Goal: Task Accomplishment & Management: Manage account settings

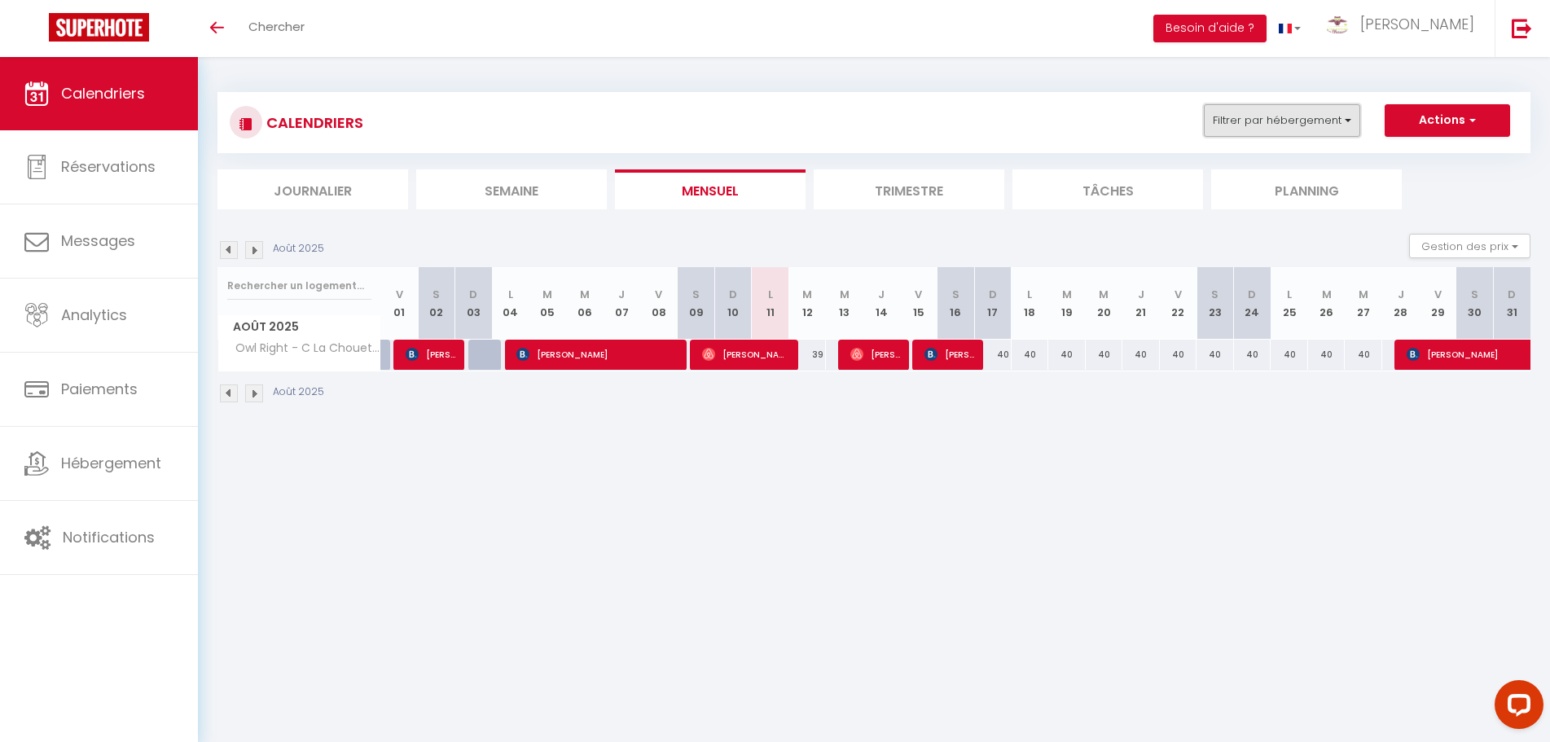
click at [1337, 122] on button "Filtrer par hébergement" at bounding box center [1282, 120] width 156 height 33
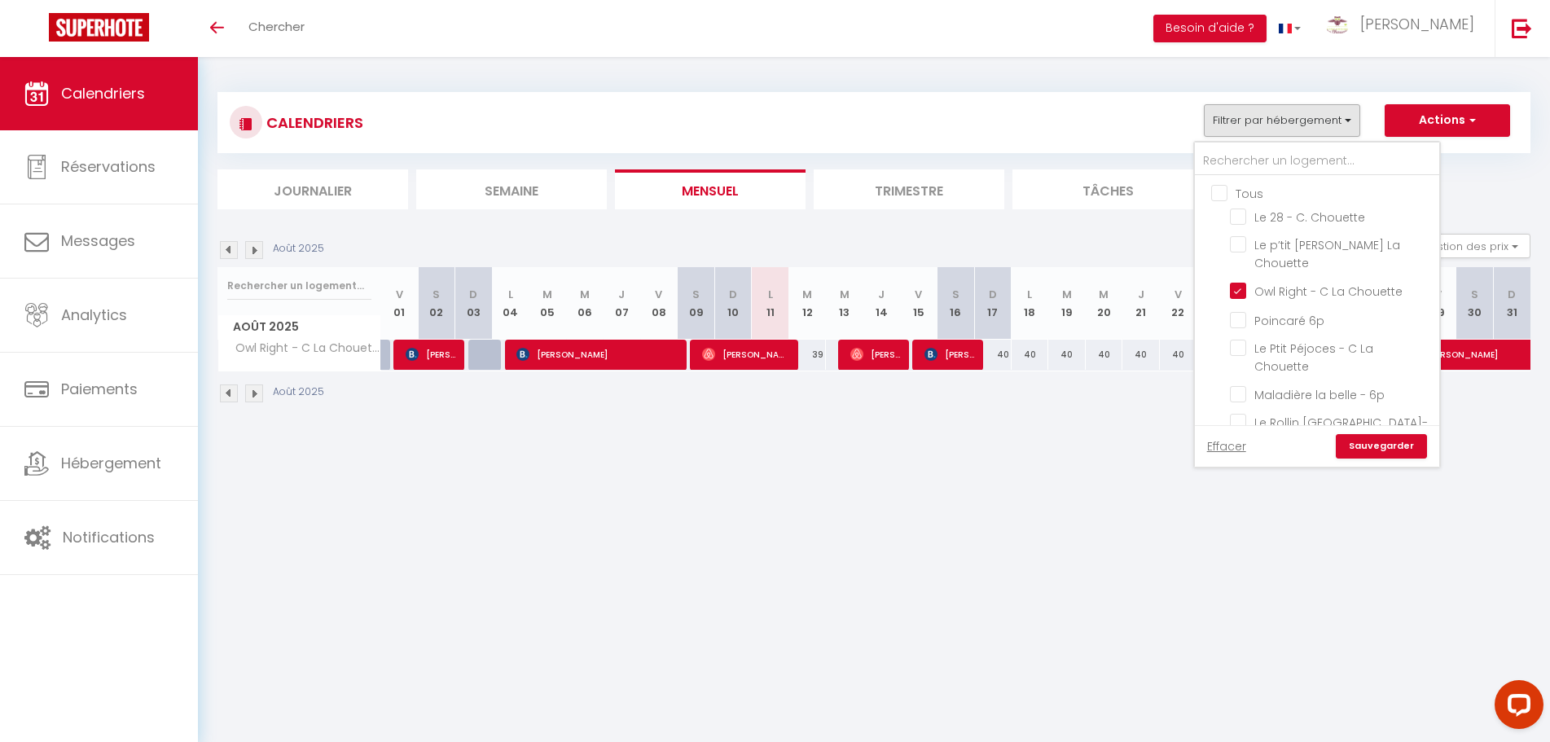
click at [1221, 194] on input "Tous" at bounding box center [1333, 192] width 244 height 16
checkbox input "true"
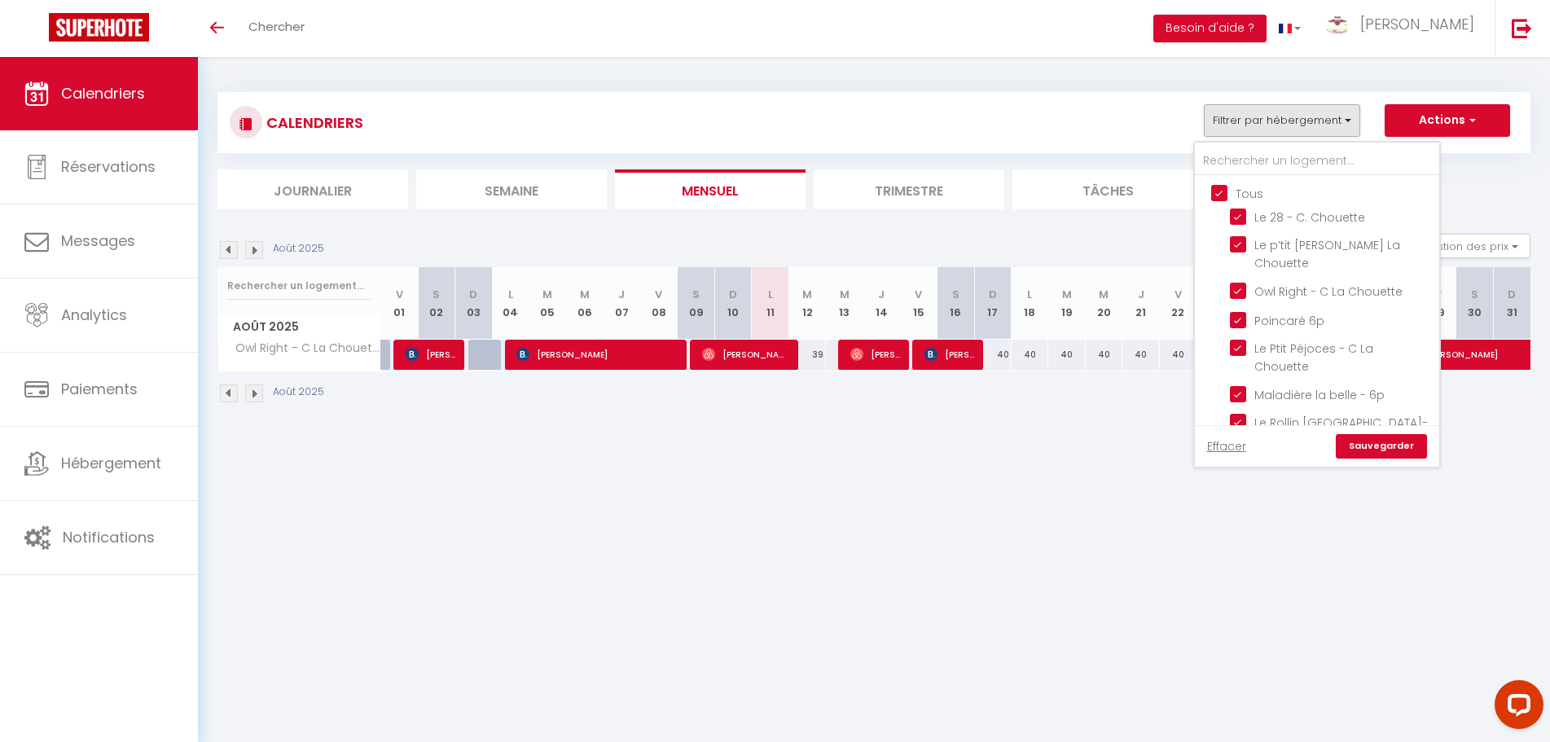
checkbox input "true"
click at [1286, 219] on input "Le 28 - C. Chouette" at bounding box center [1332, 216] width 204 height 16
checkbox input "false"
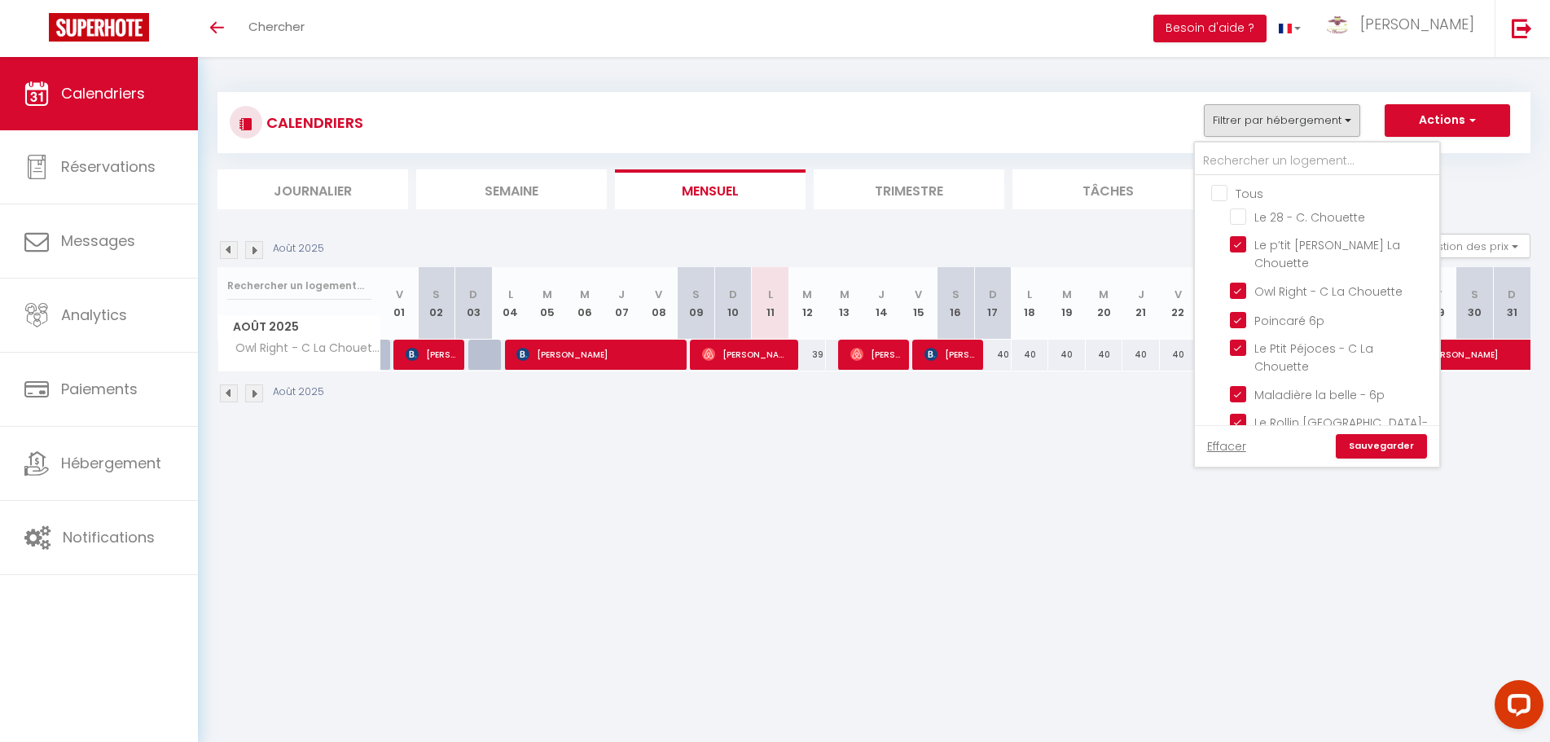
click at [1208, 191] on ul "Tous Le 28 - C. Chouette Le p’tit Jacques - C La Chouette Owl Right - C La Chou…" at bounding box center [1317, 319] width 244 height 287
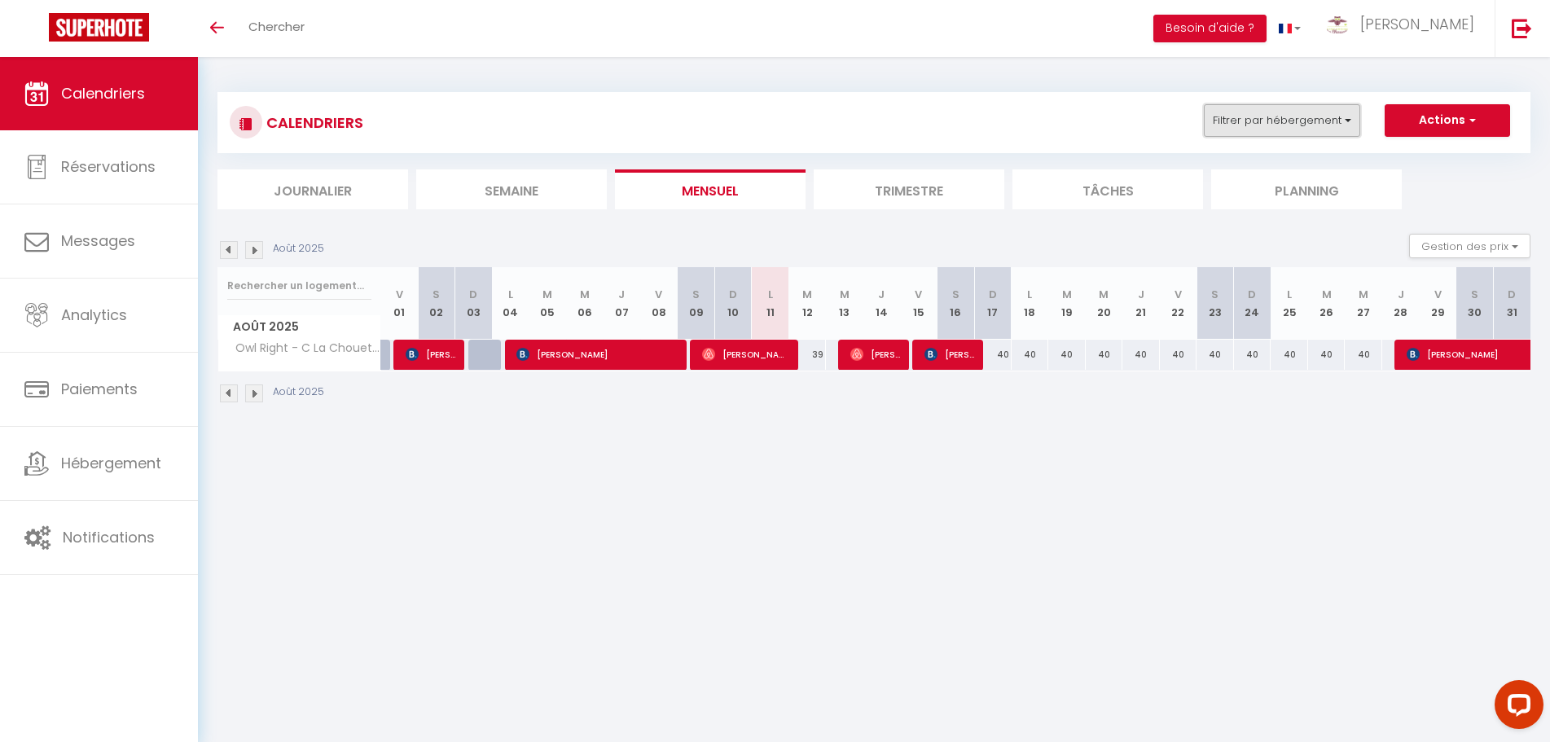
click at [1250, 128] on button "Filtrer par hébergement" at bounding box center [1282, 120] width 156 height 33
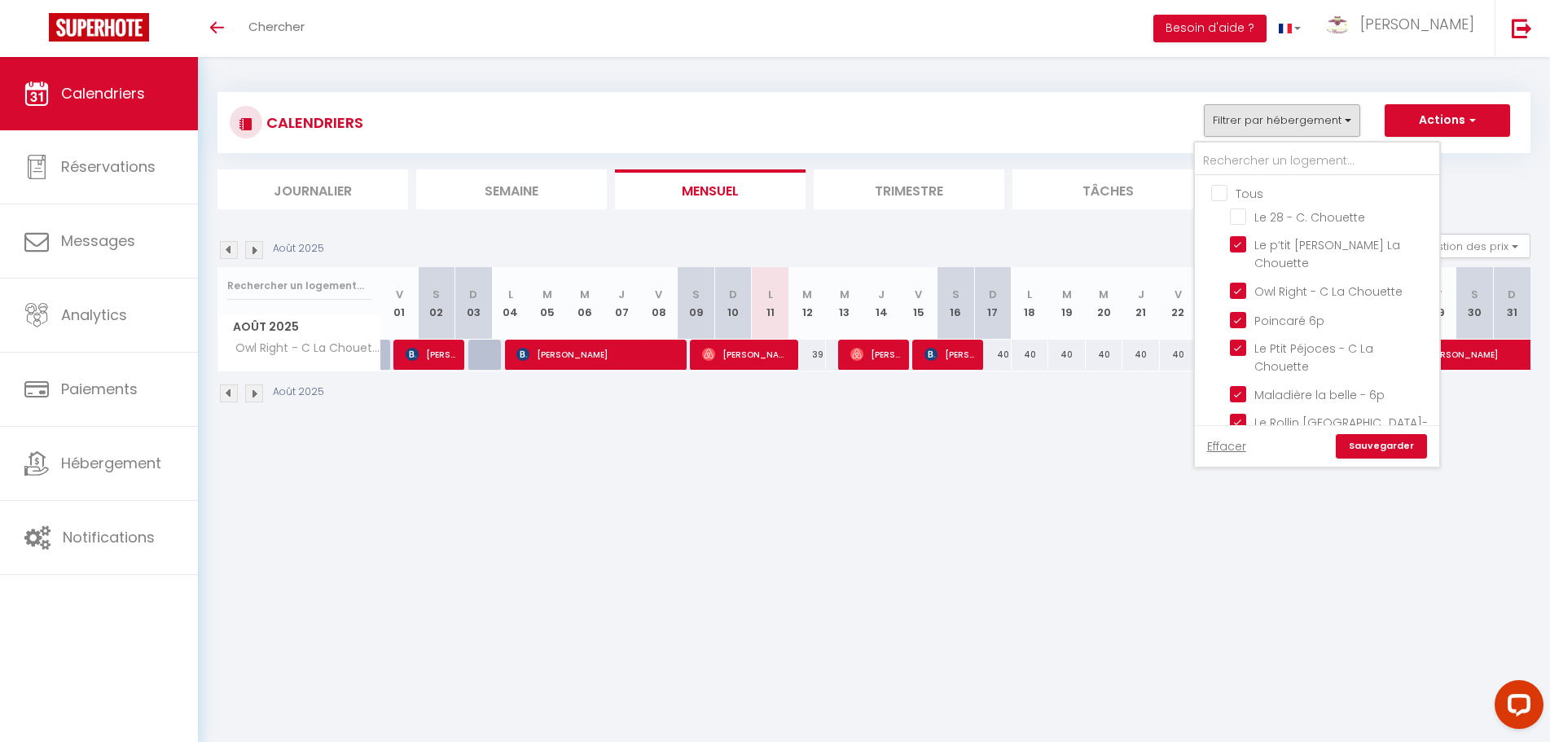
click at [1224, 191] on input "Tous" at bounding box center [1333, 192] width 244 height 16
checkbox input "true"
click at [1224, 191] on input "Tous" at bounding box center [1333, 192] width 244 height 16
checkbox input "false"
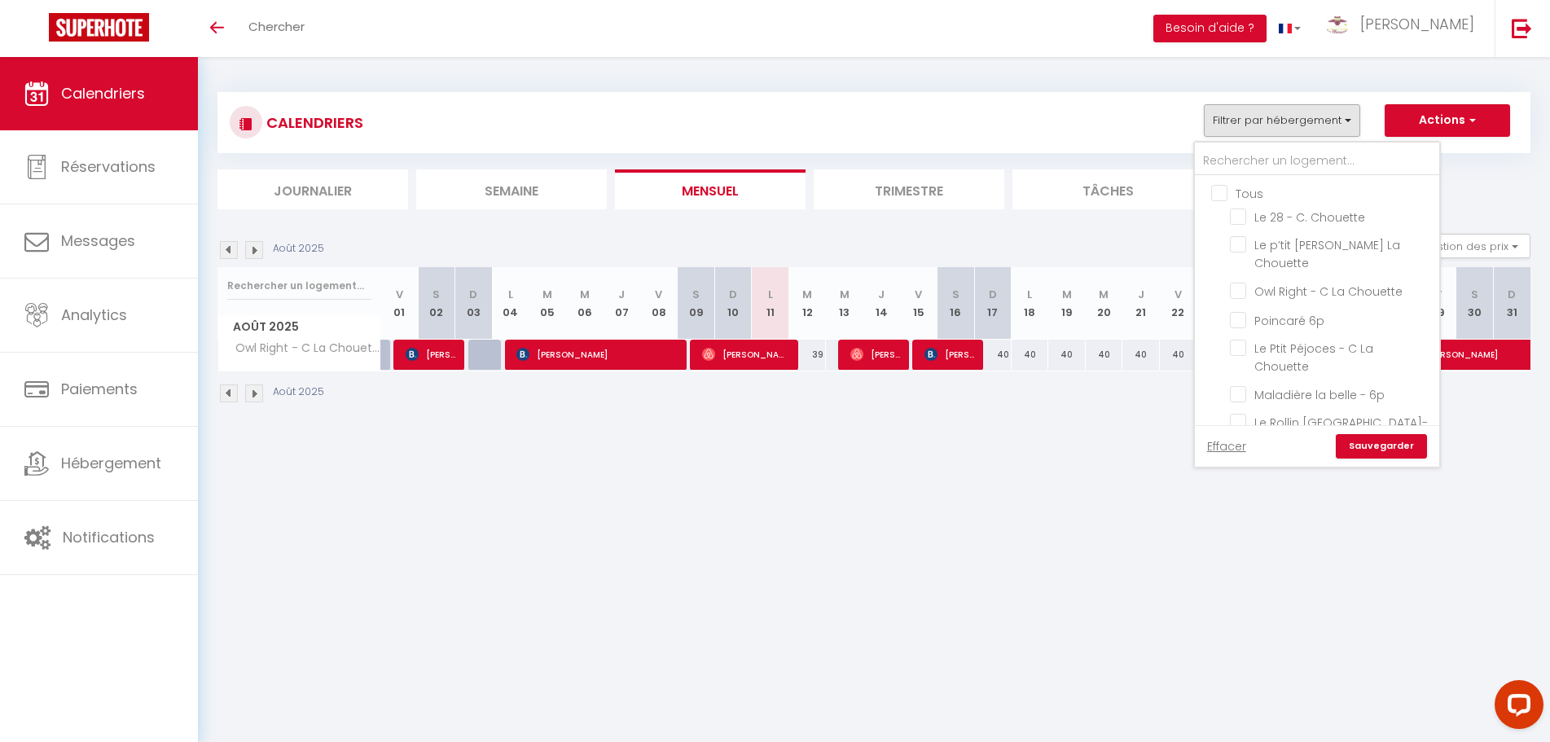
checkbox input "false"
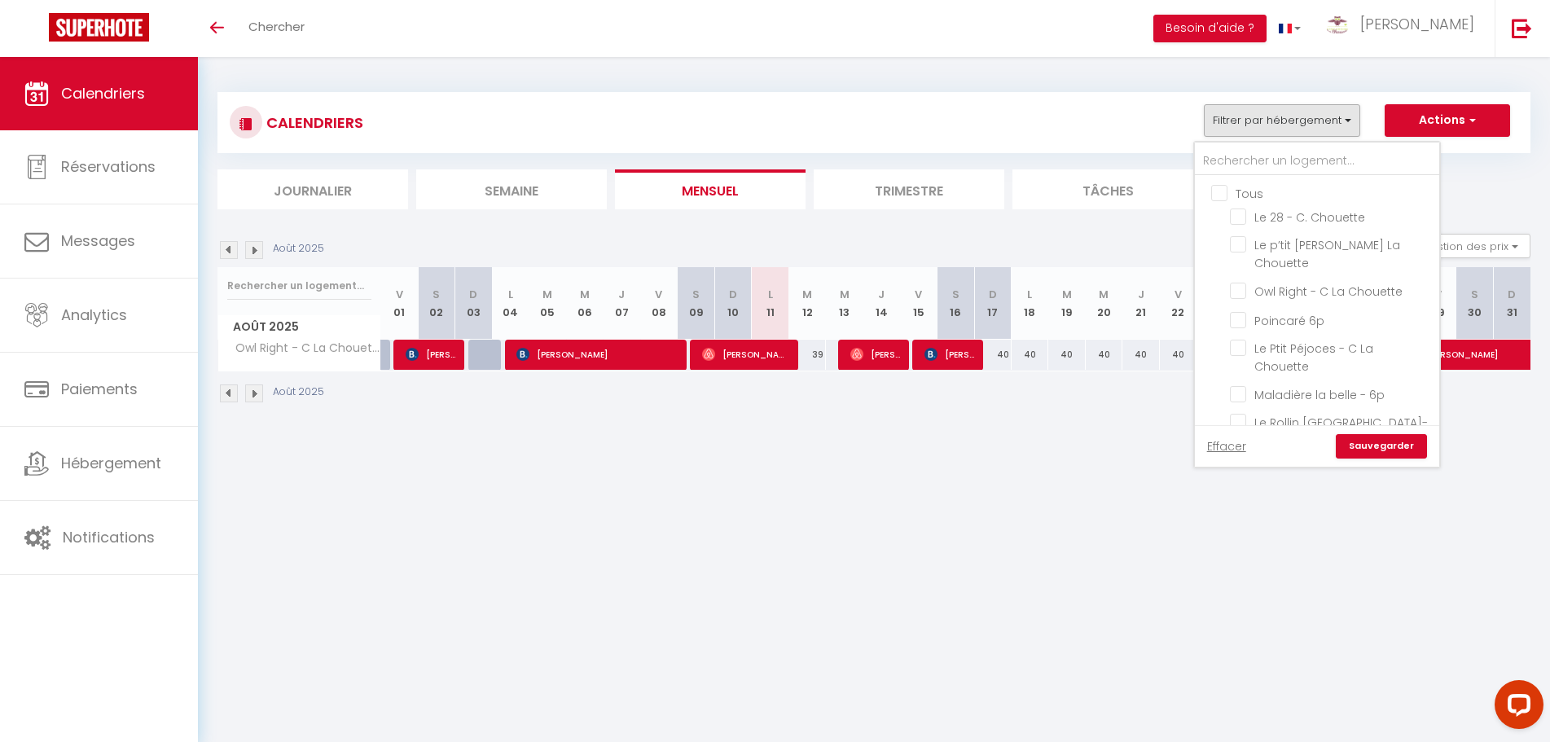
checkbox input "false"
click at [1239, 213] on input "Le 28 - C. Chouette" at bounding box center [1332, 216] width 204 height 16
checkbox input "true"
click at [1389, 453] on link "Sauvegarder" at bounding box center [1381, 446] width 91 height 24
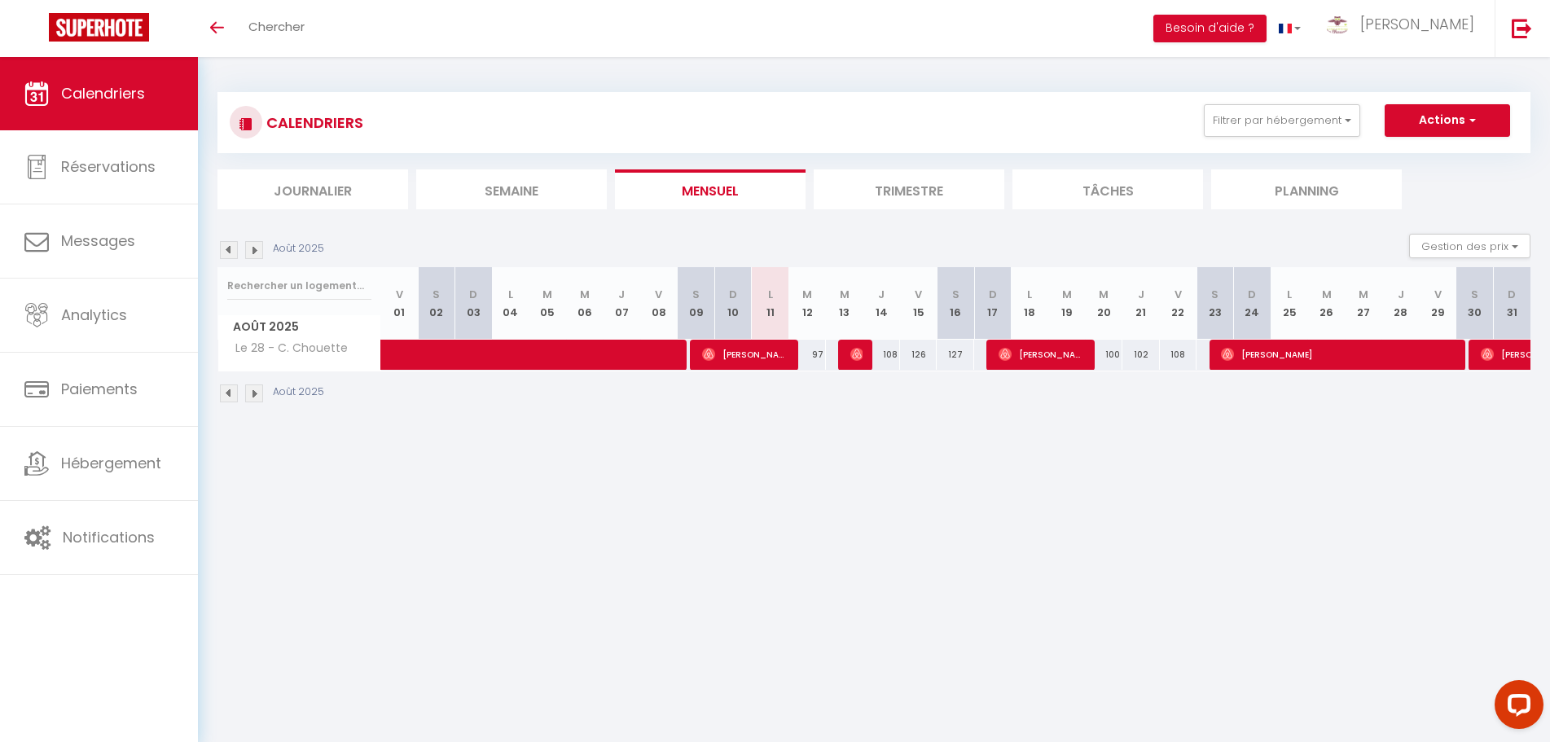
click at [887, 184] on li "Trimestre" at bounding box center [909, 189] width 191 height 40
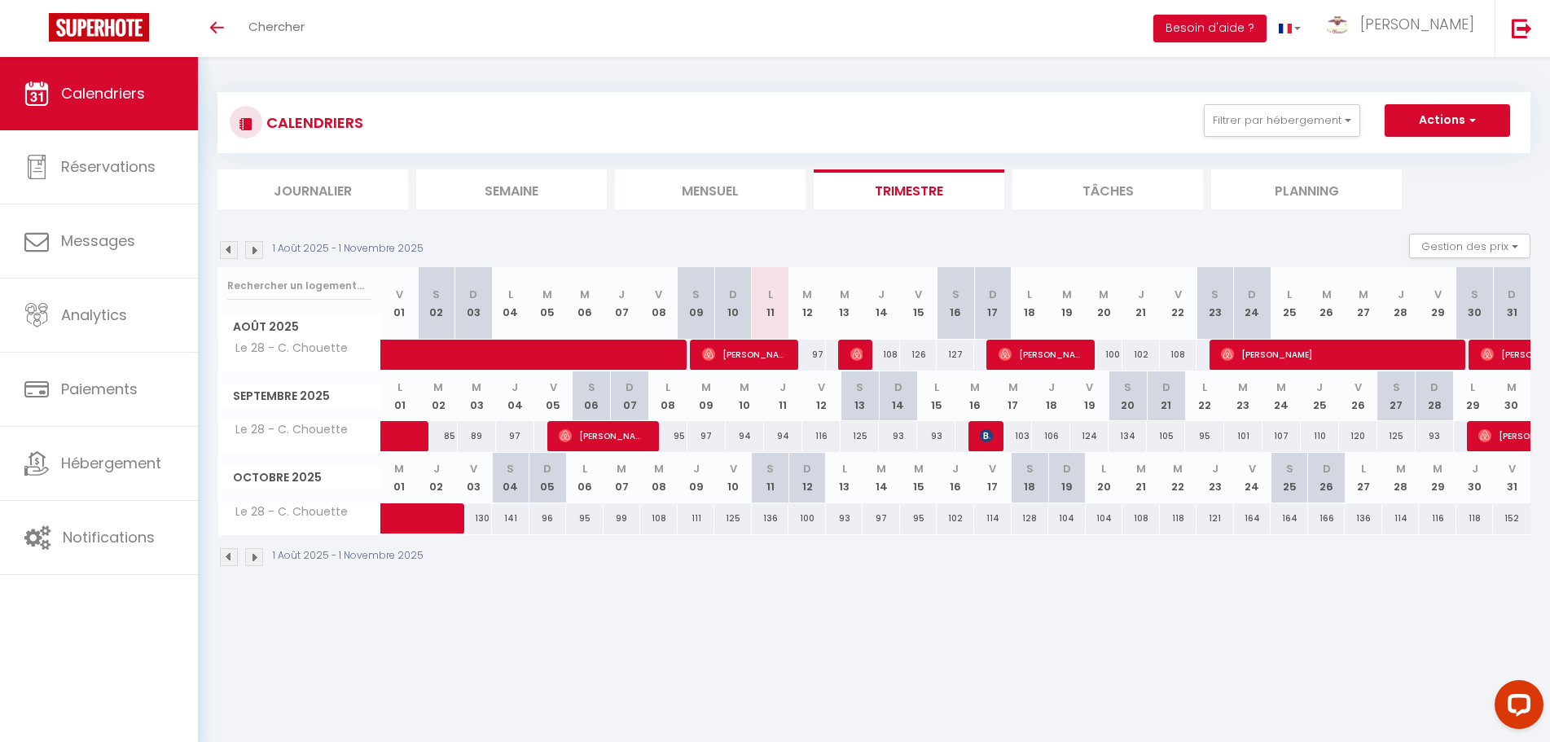
click at [226, 253] on img at bounding box center [229, 250] width 18 height 18
select select
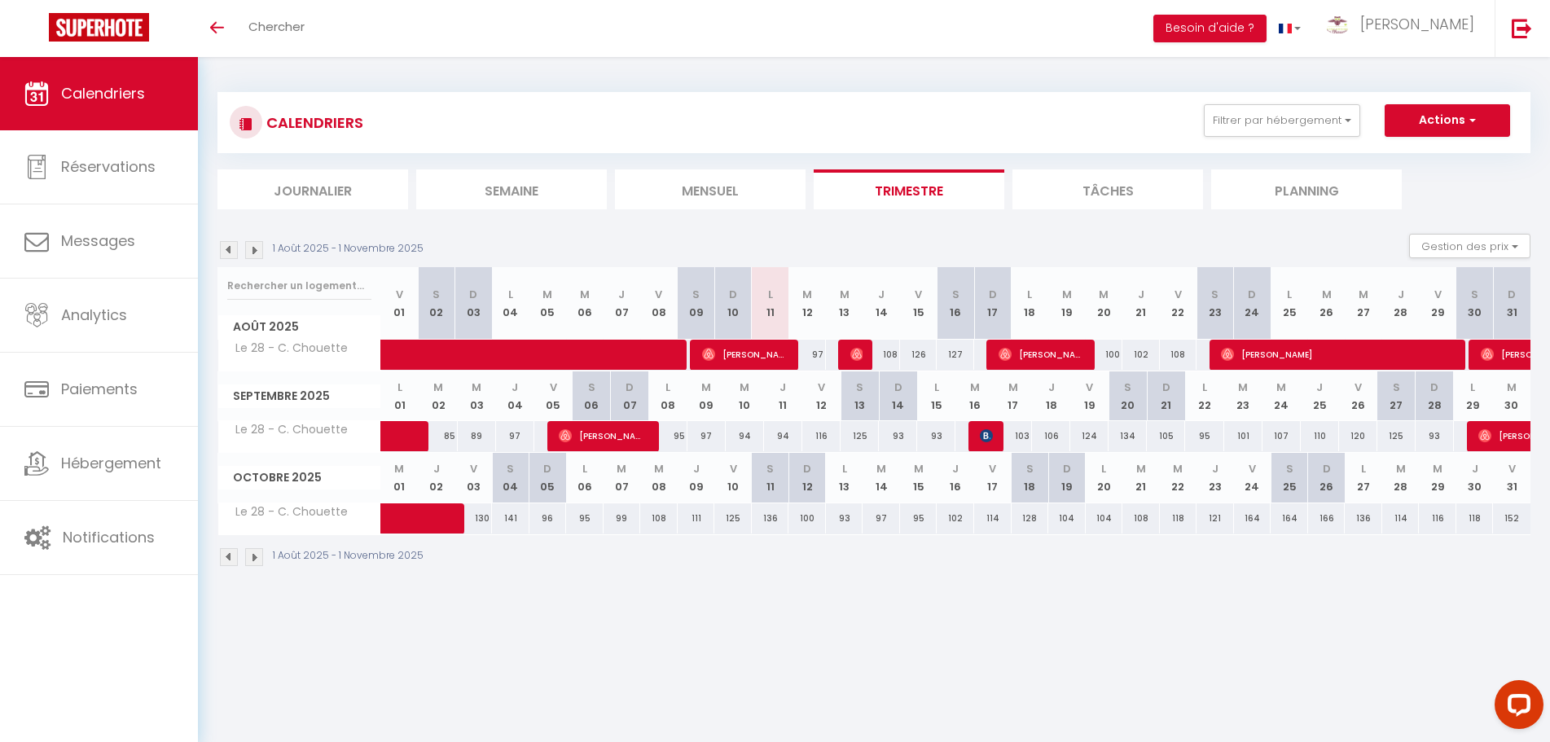
select select
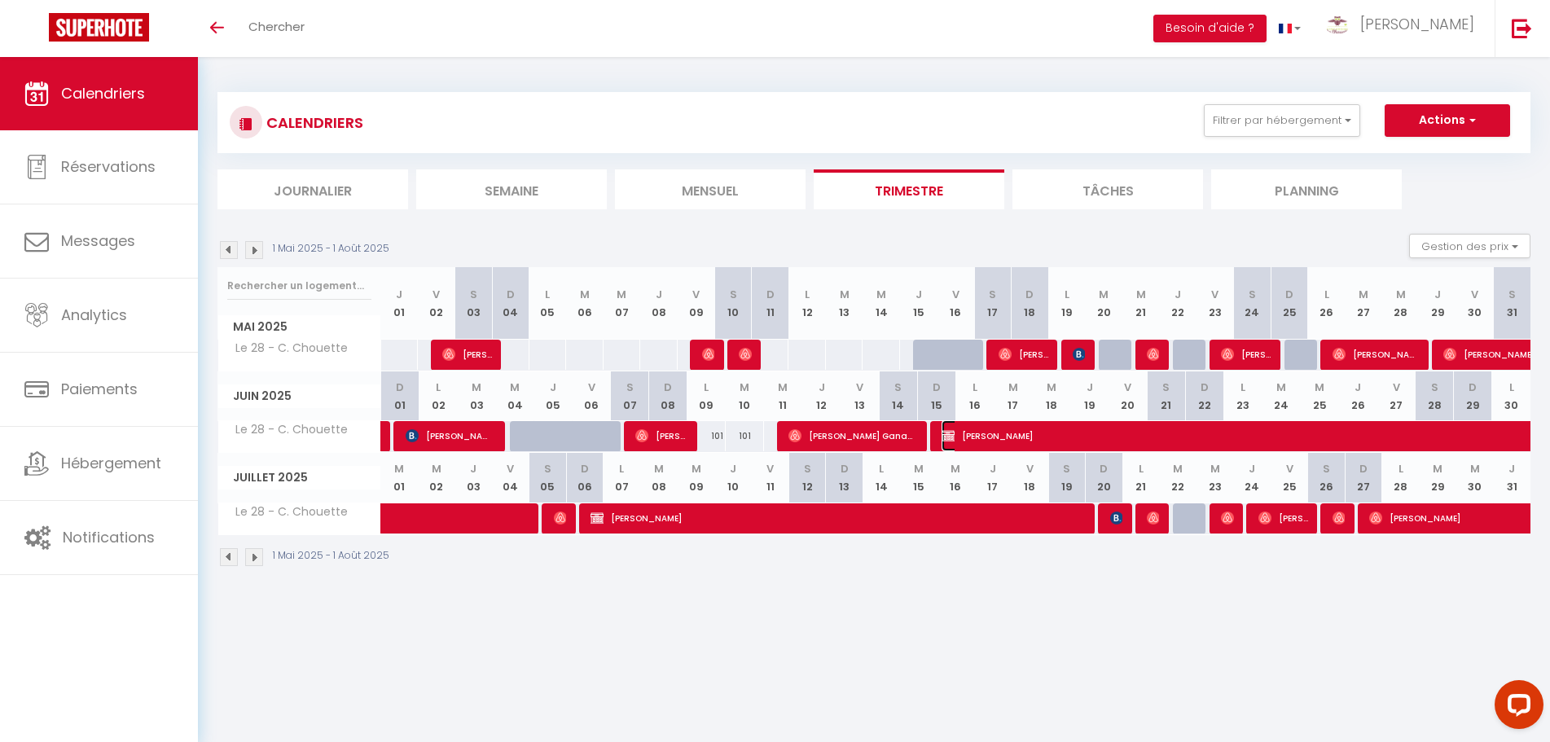
click at [1035, 441] on span "[PERSON_NAME]" at bounding box center [1316, 435] width 749 height 31
select select "OK"
select select "0"
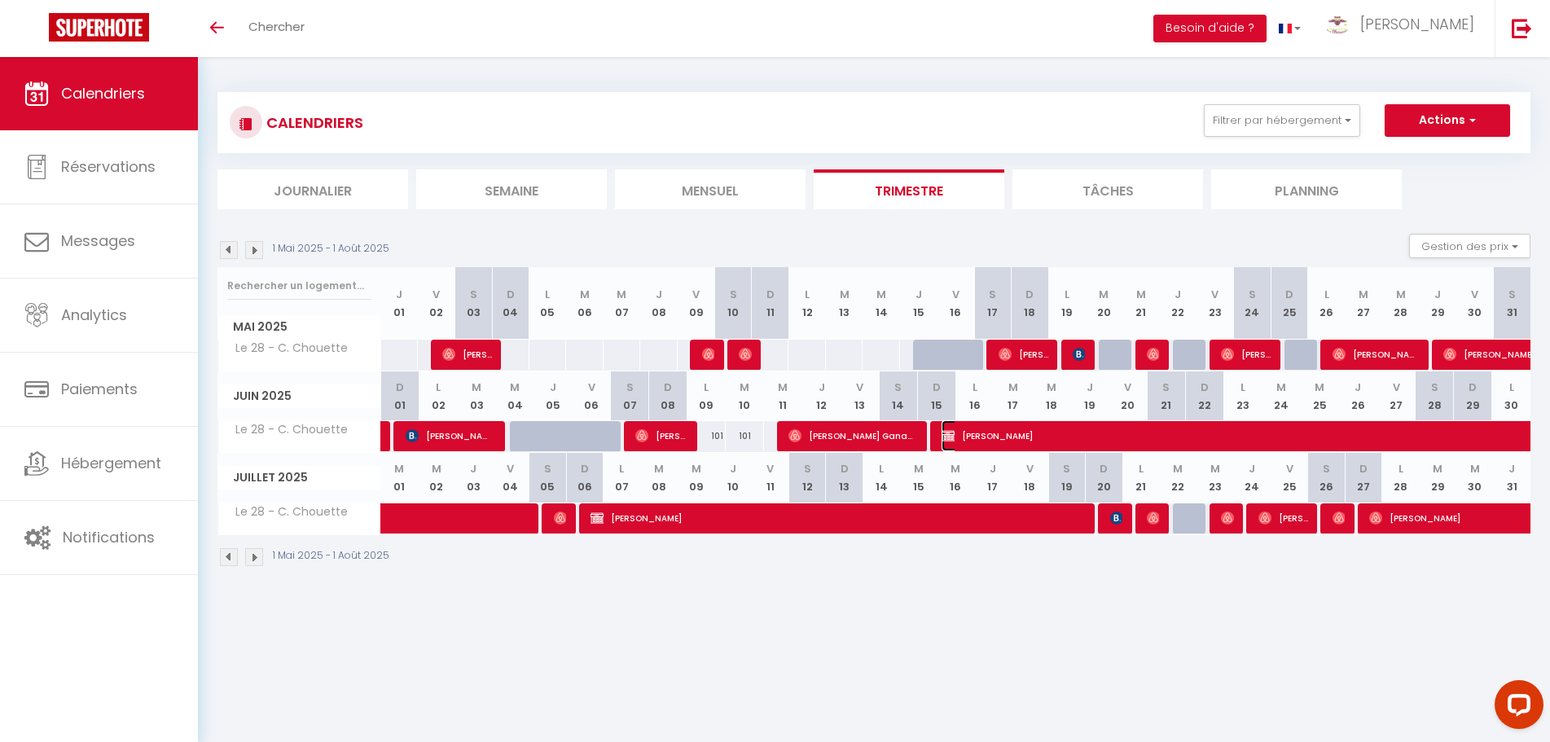
select select "1"
select select
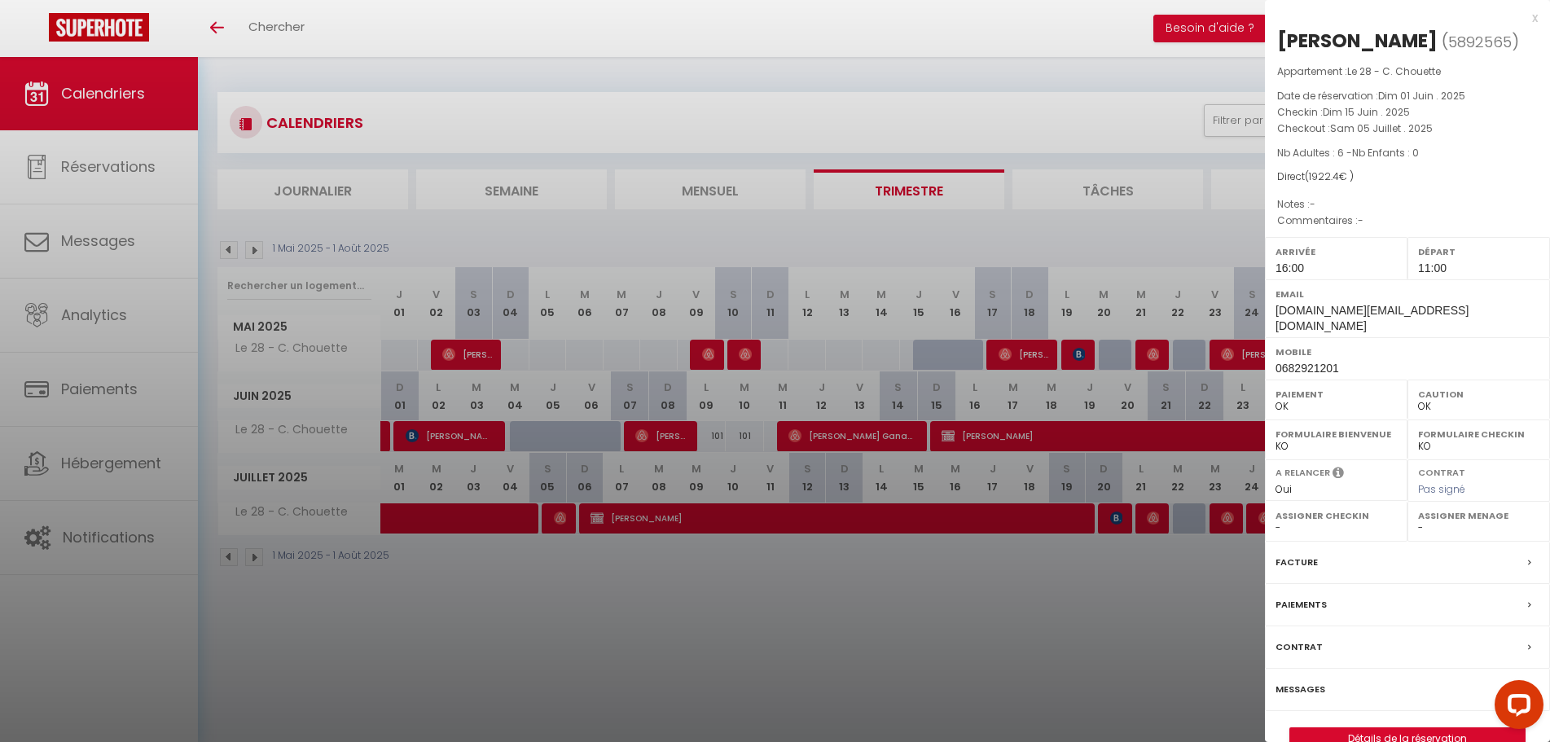
click at [1296, 554] on label "Facture" at bounding box center [1297, 562] width 42 height 17
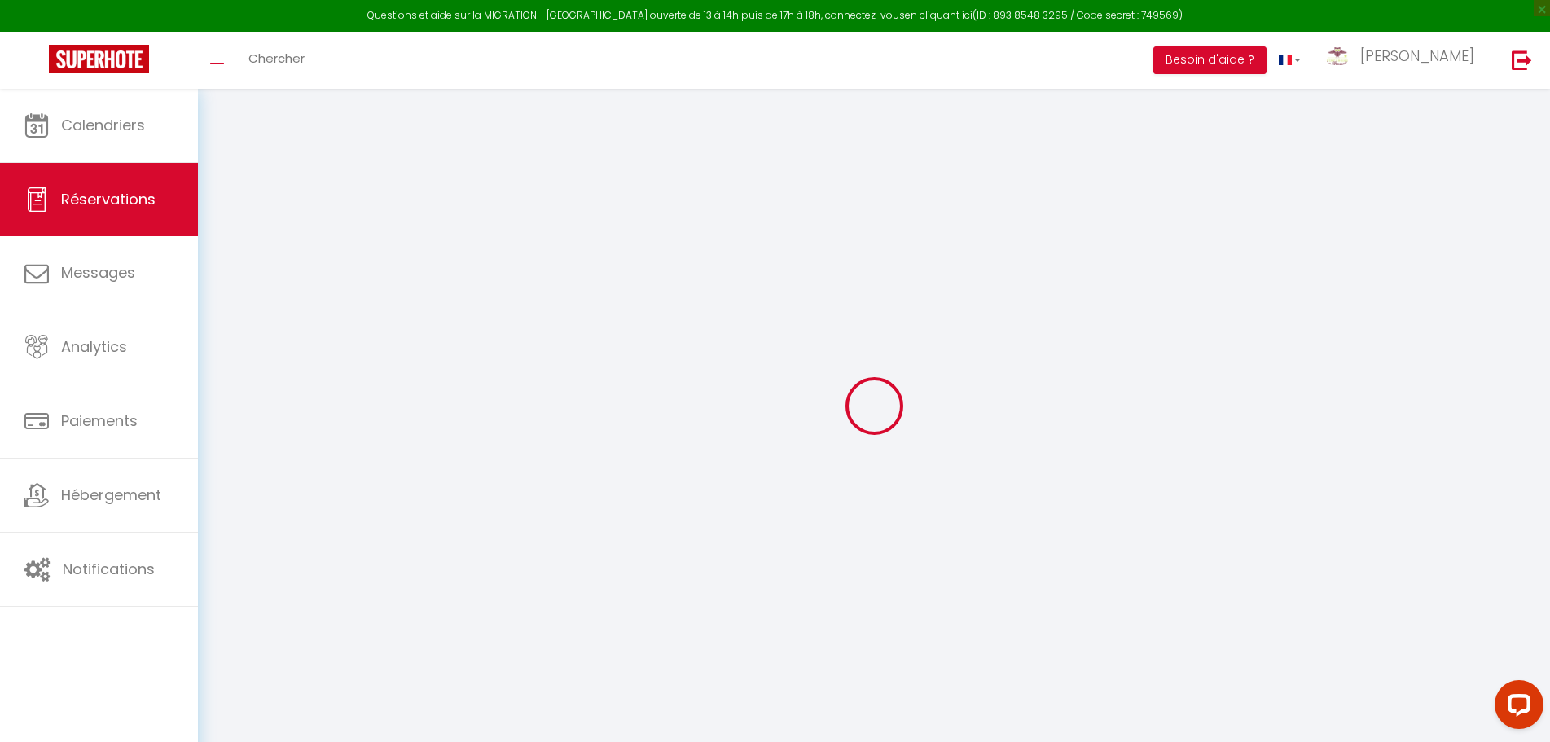
select select
checkbox input "false"
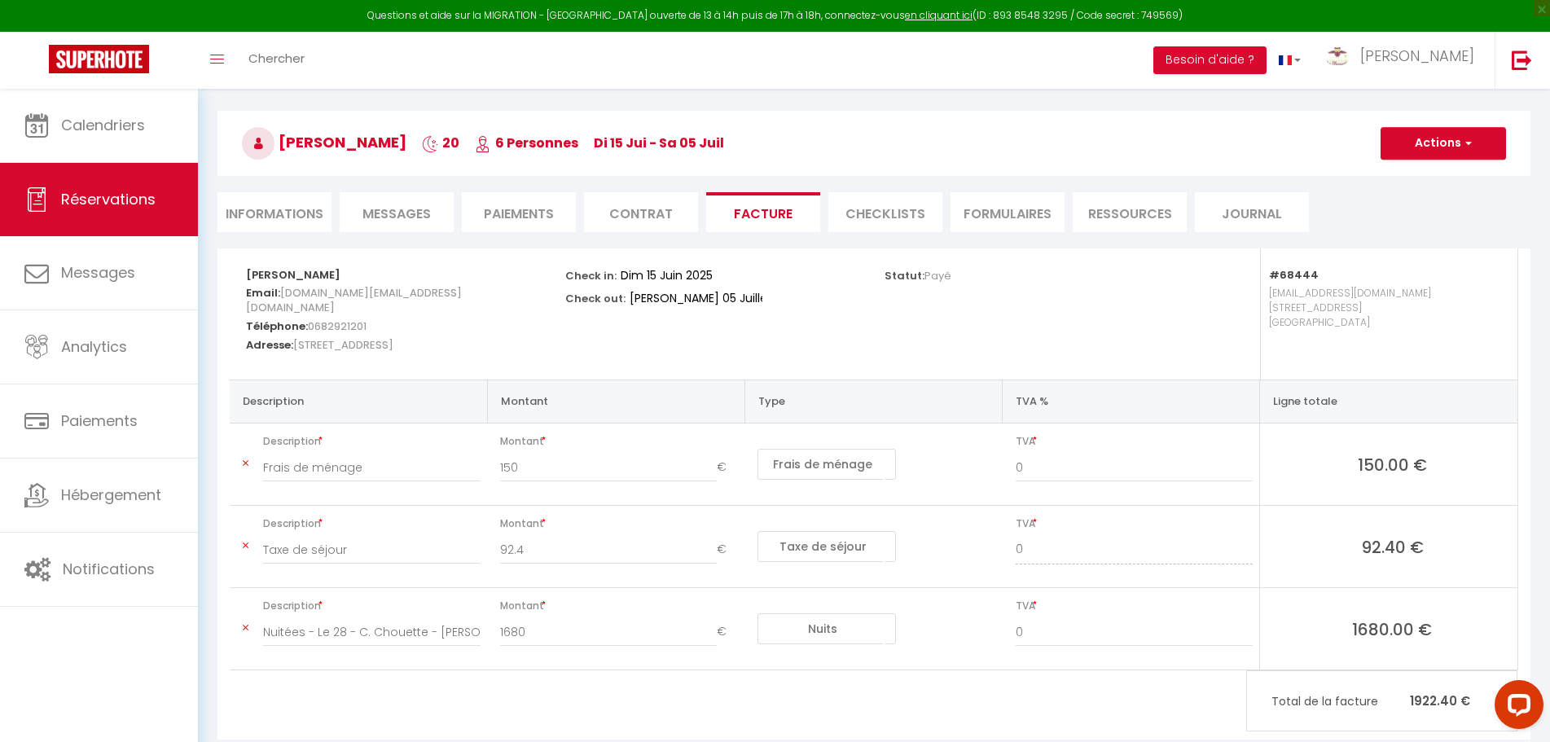
scroll to position [81, 0]
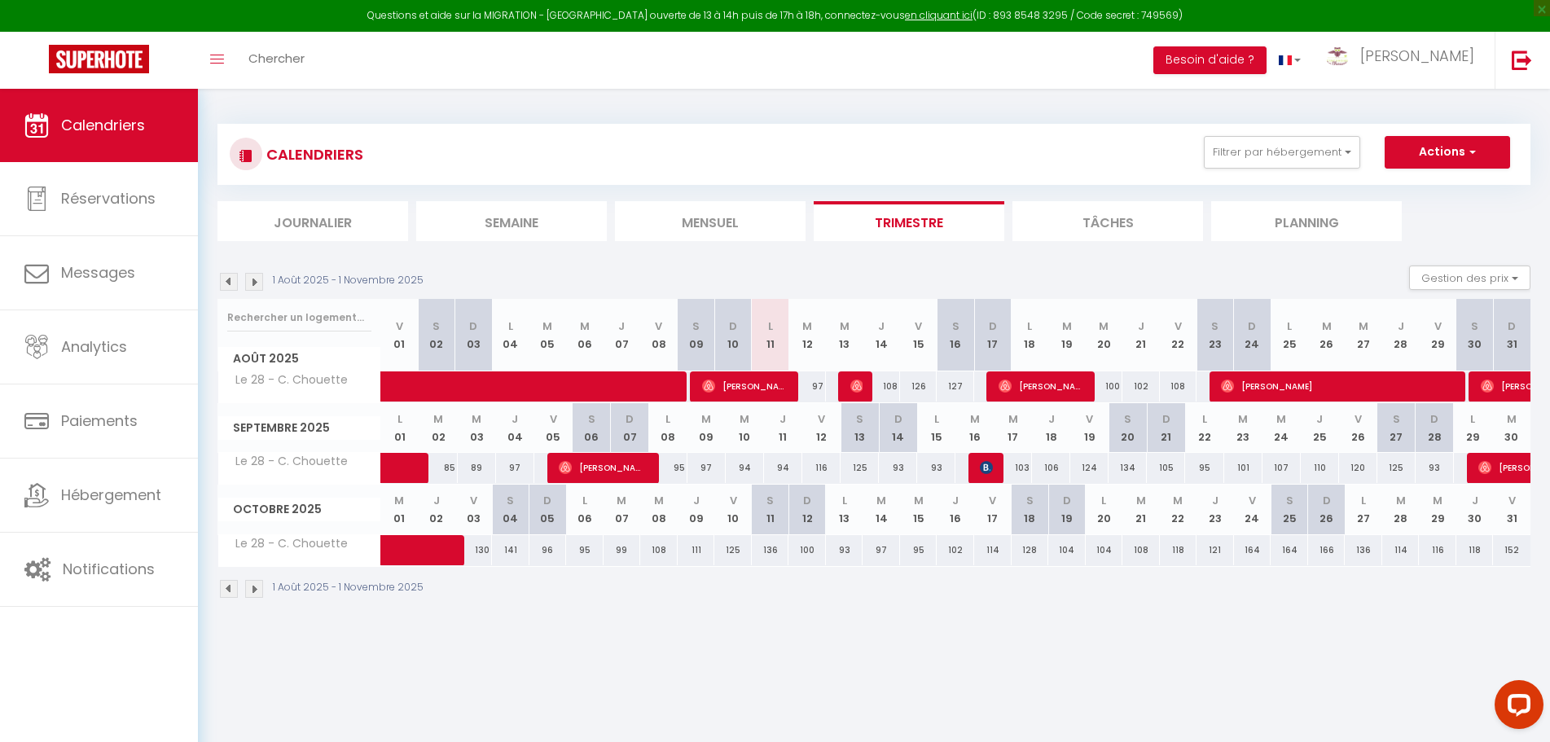
click at [221, 279] on img at bounding box center [229, 282] width 18 height 18
select select
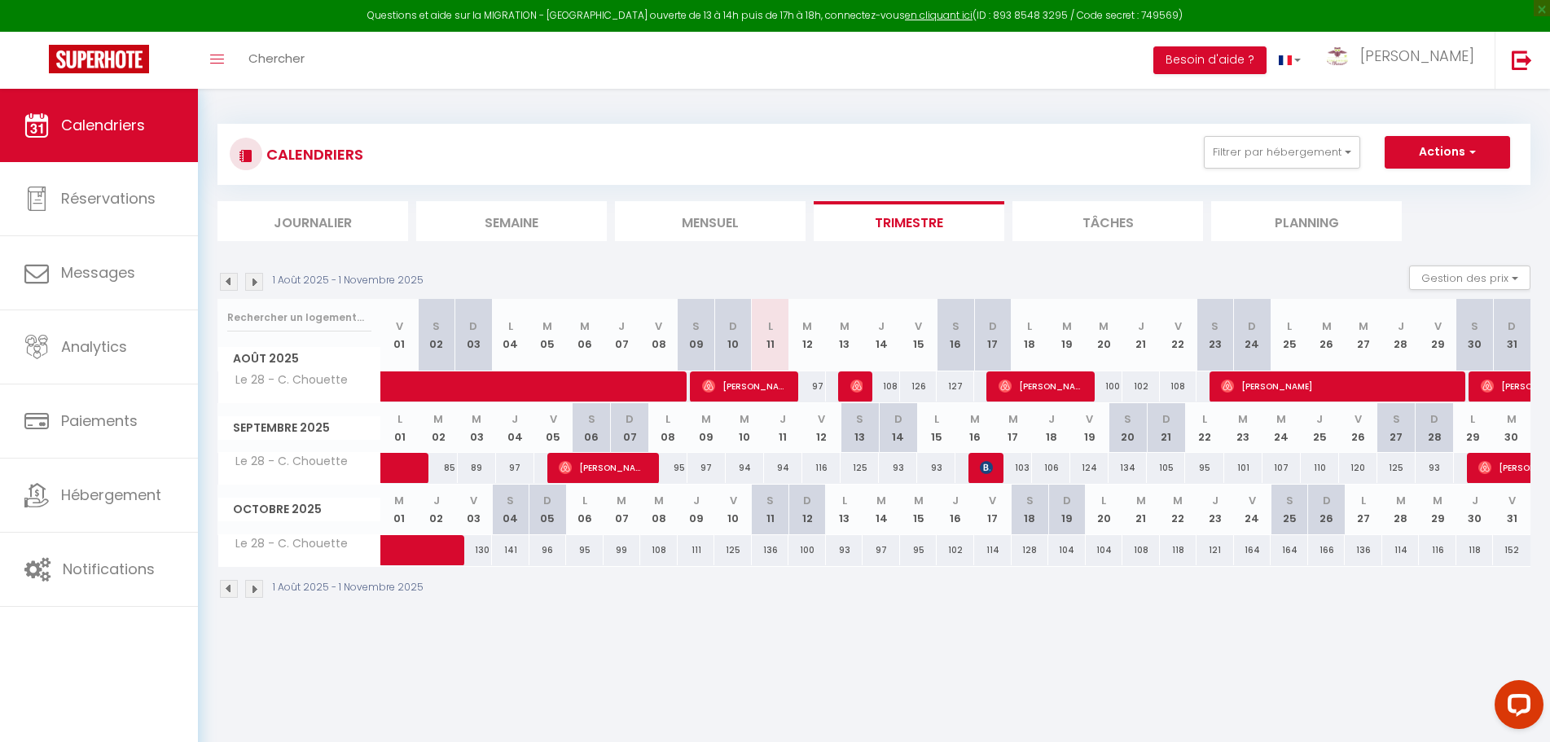
select select
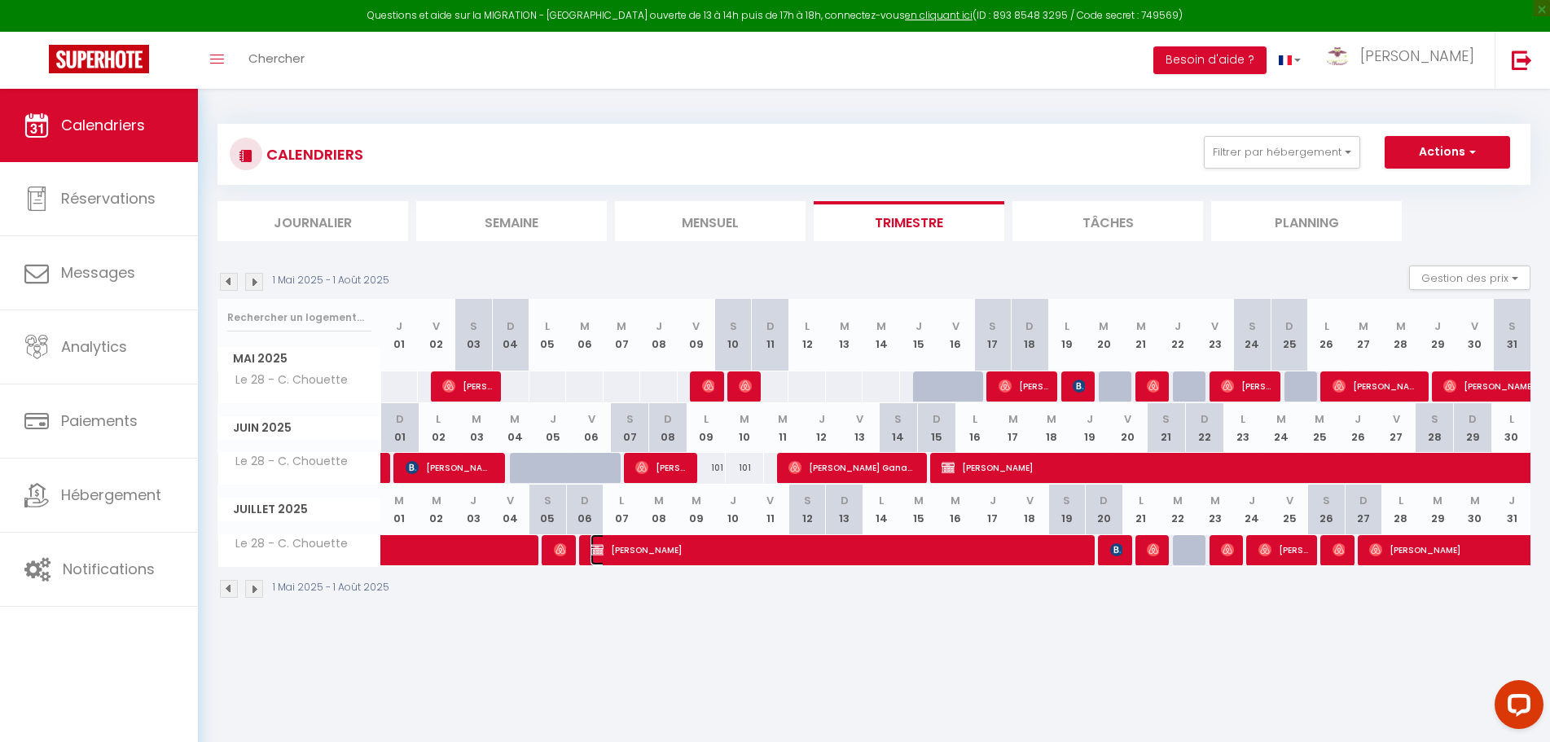
click at [812, 551] on span "[PERSON_NAME]" at bounding box center [840, 549] width 499 height 31
select select "OK"
select select "0"
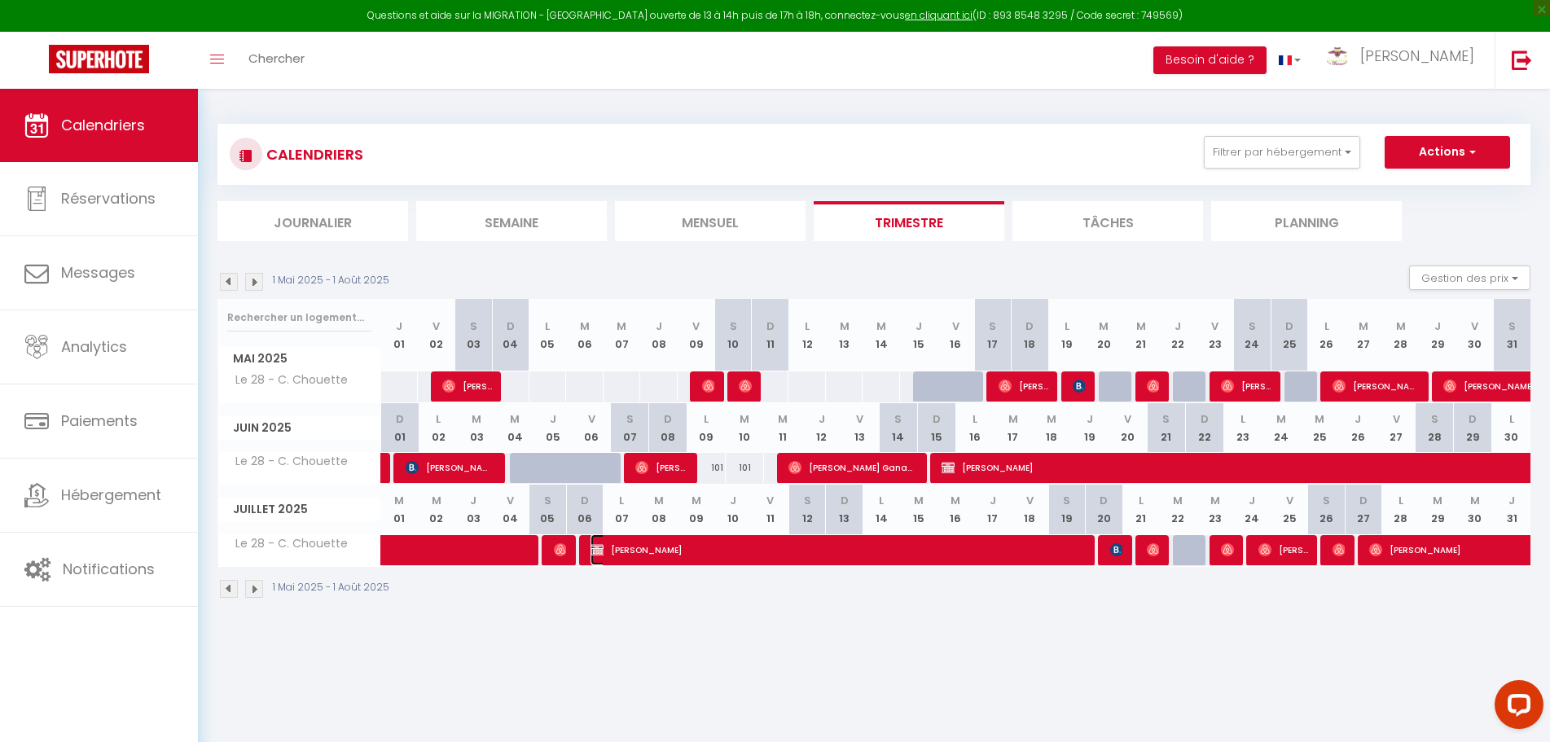
select select "1"
select select
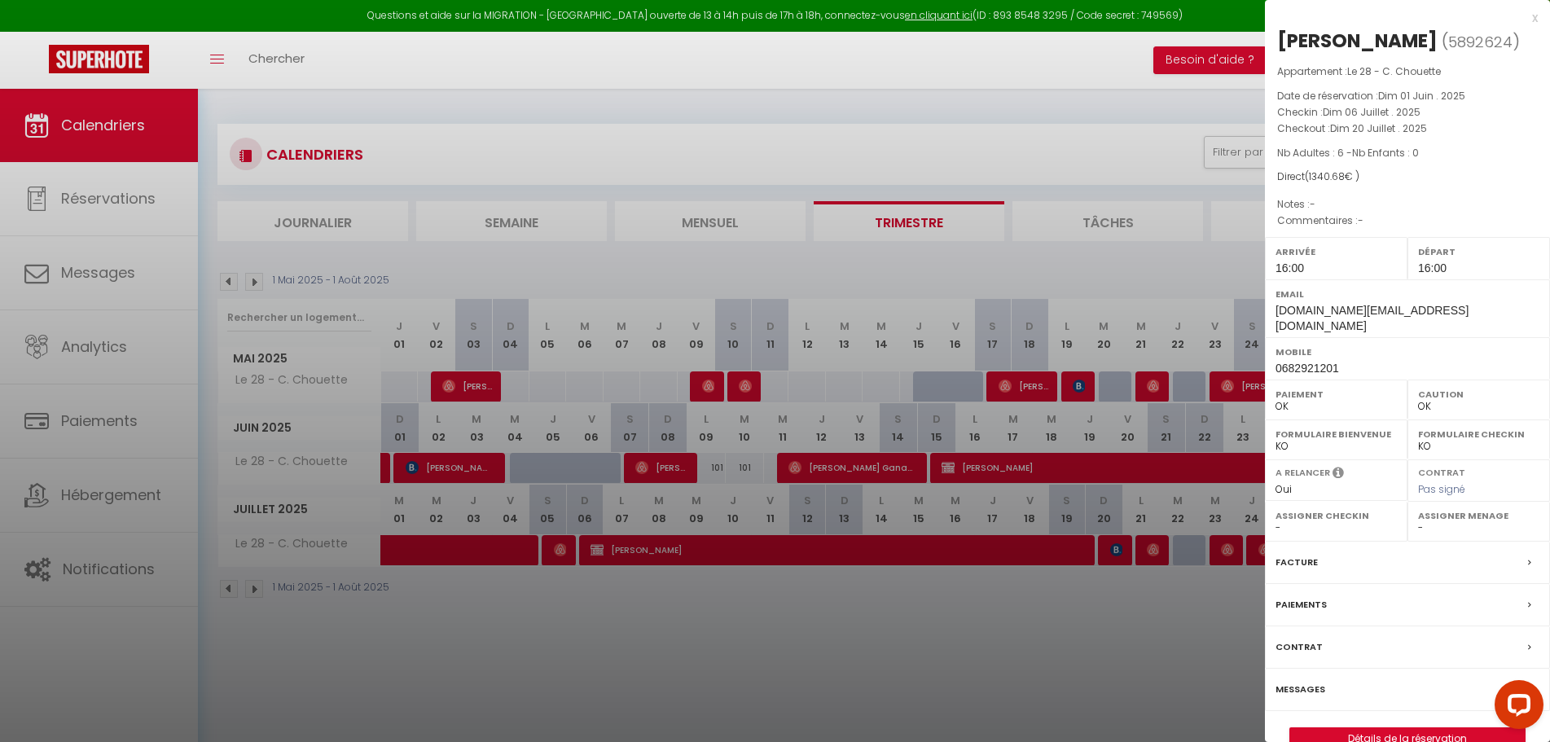
click at [1312, 554] on label "Facture" at bounding box center [1297, 562] width 42 height 17
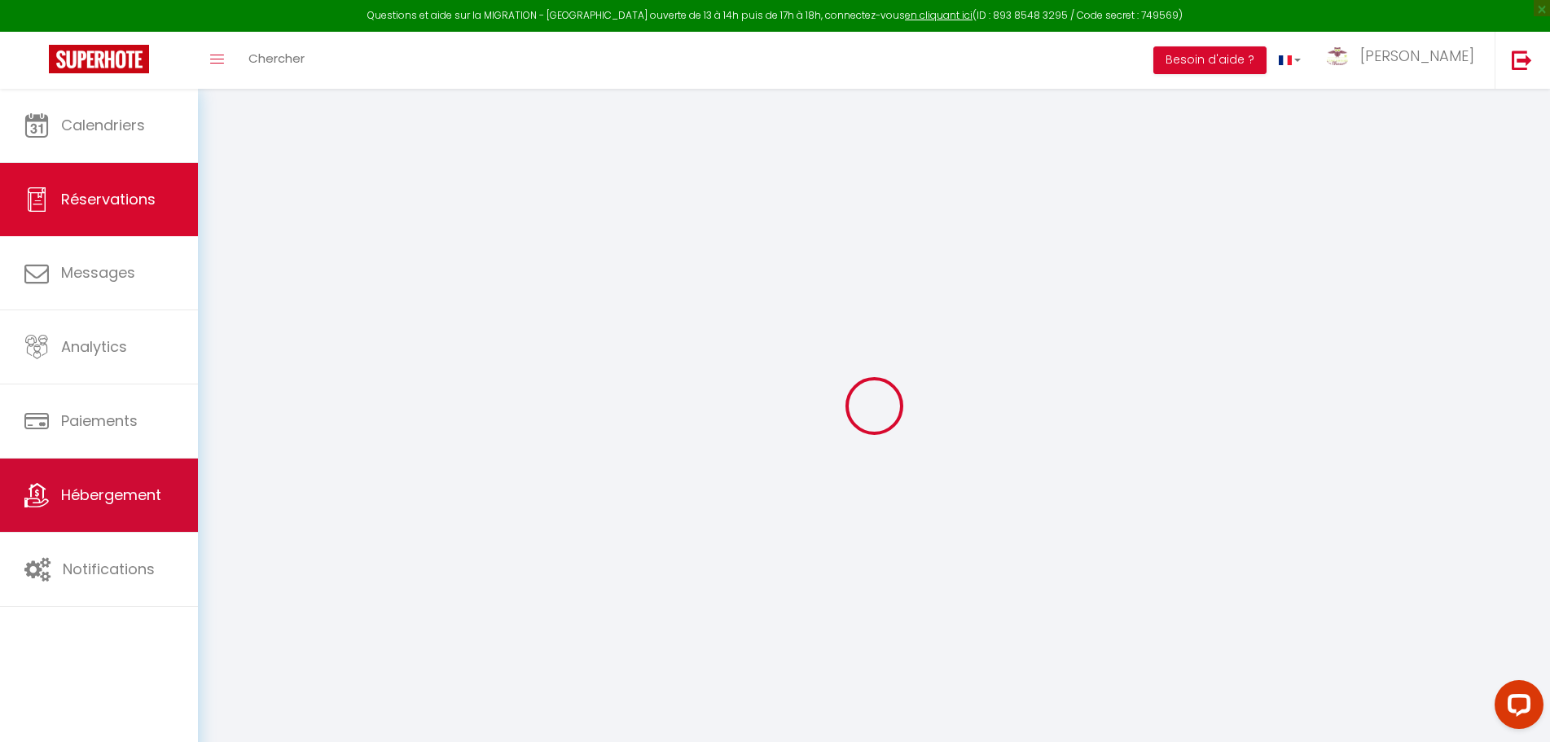
select select "cleaning"
select select "taxes"
select select
checkbox input "false"
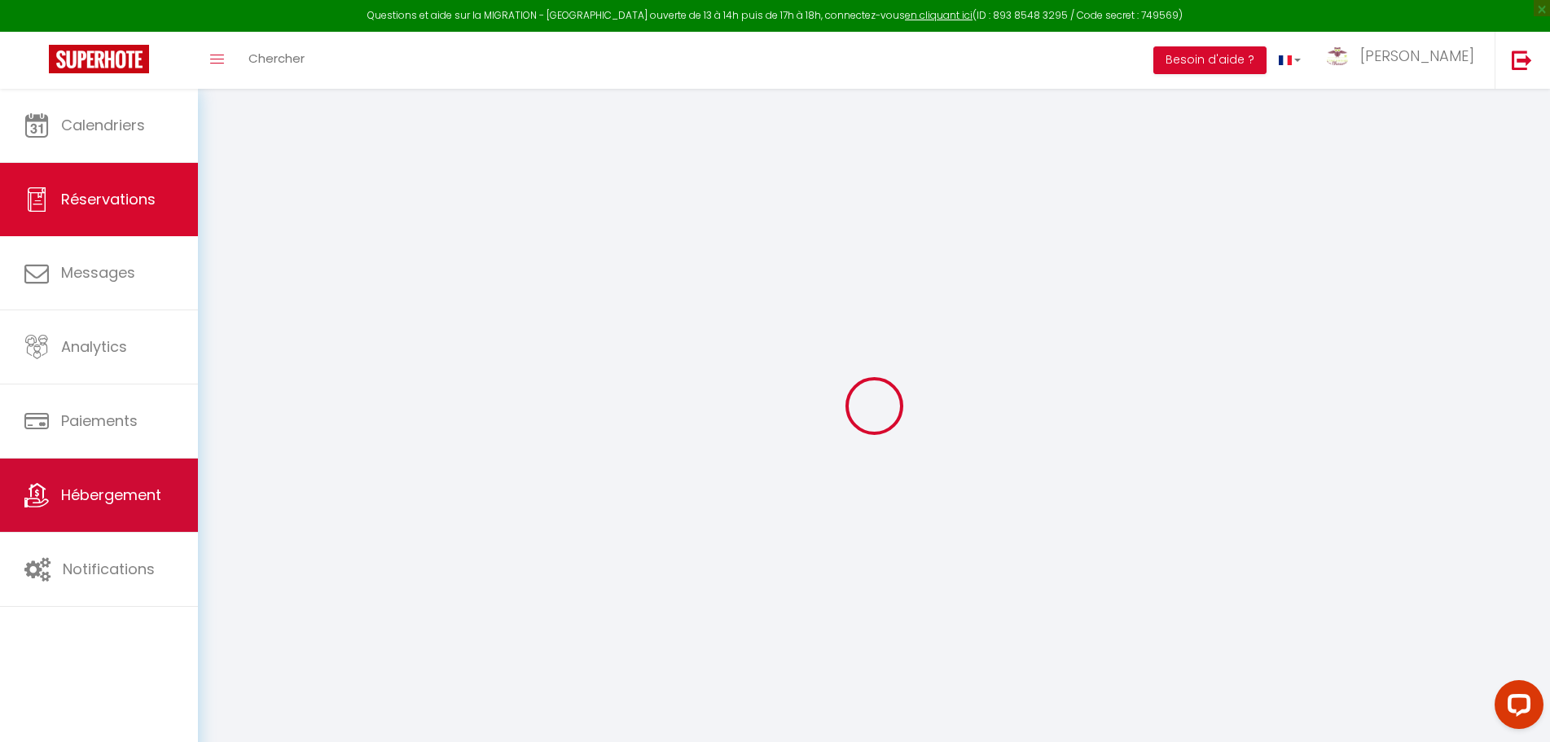
select select
checkbox input "false"
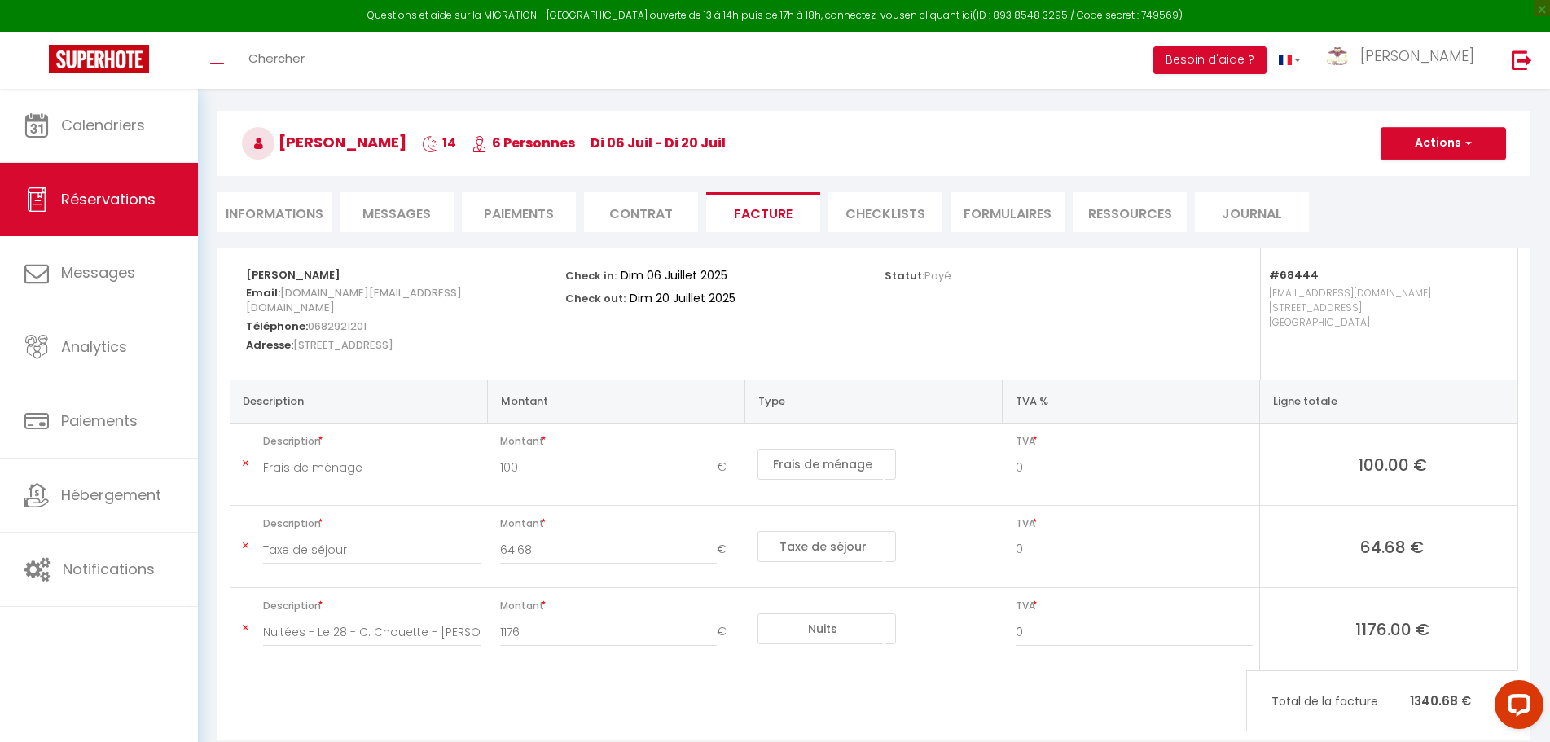
scroll to position [91, 0]
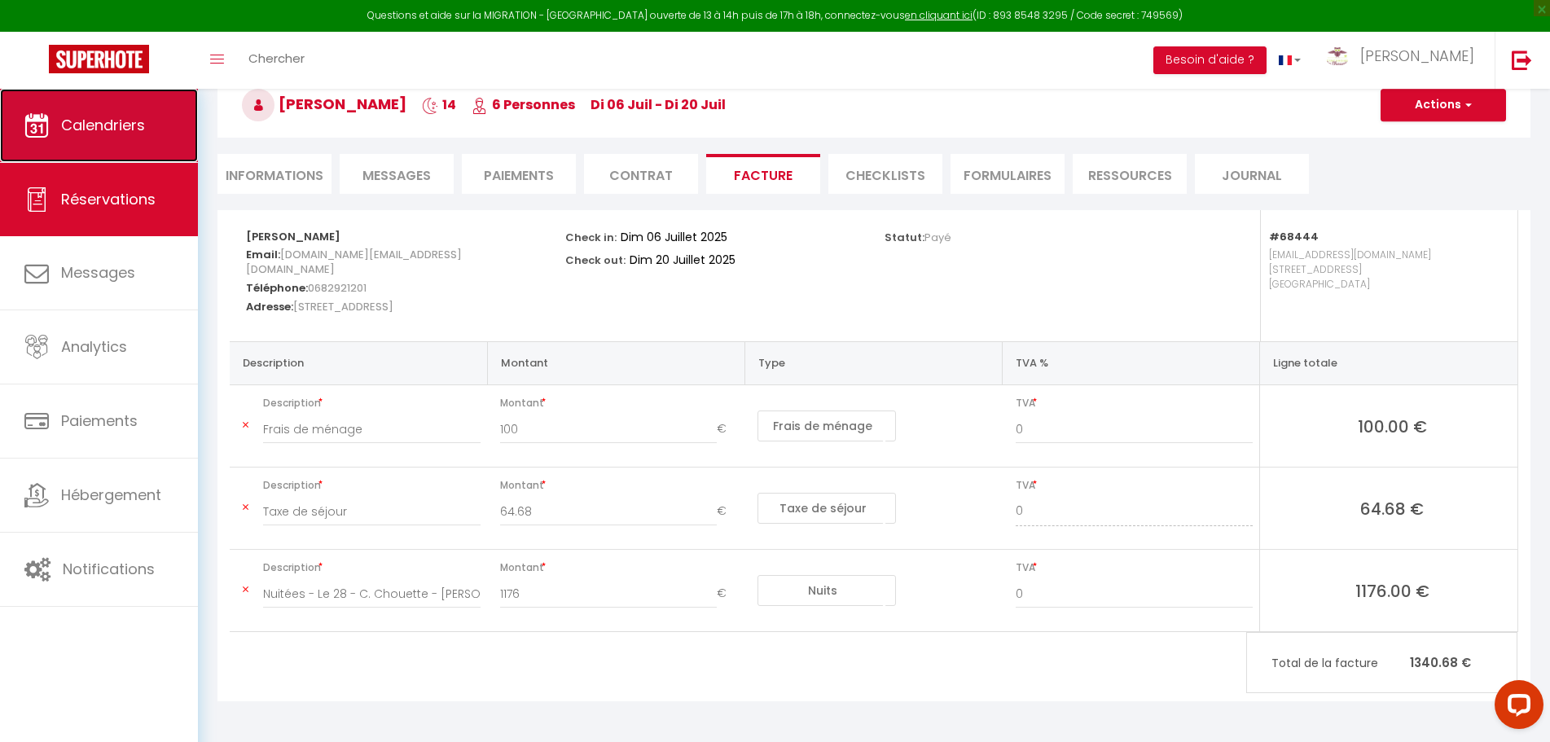
click at [116, 134] on span "Calendriers" at bounding box center [103, 125] width 84 height 20
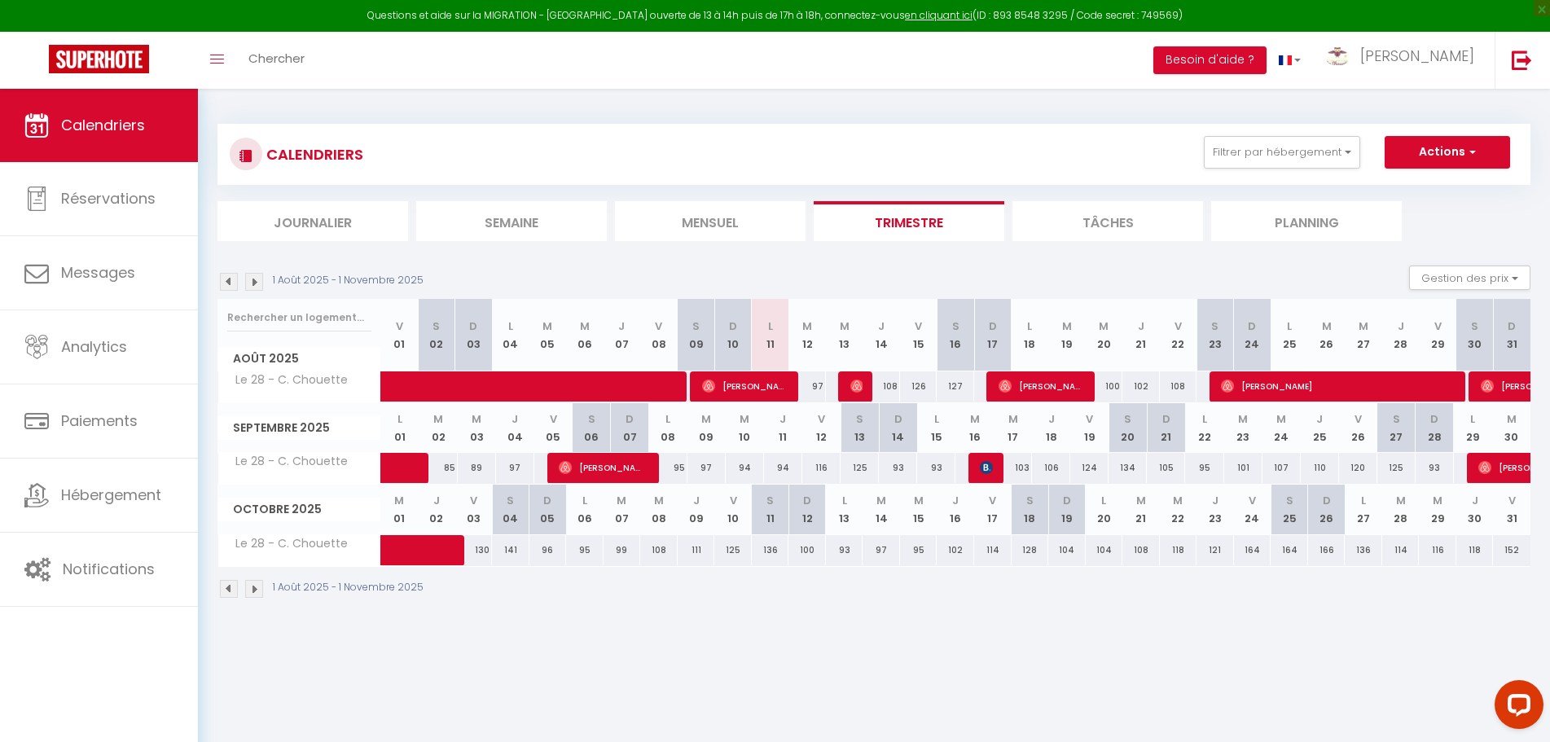
click at [226, 286] on img at bounding box center [229, 282] width 18 height 18
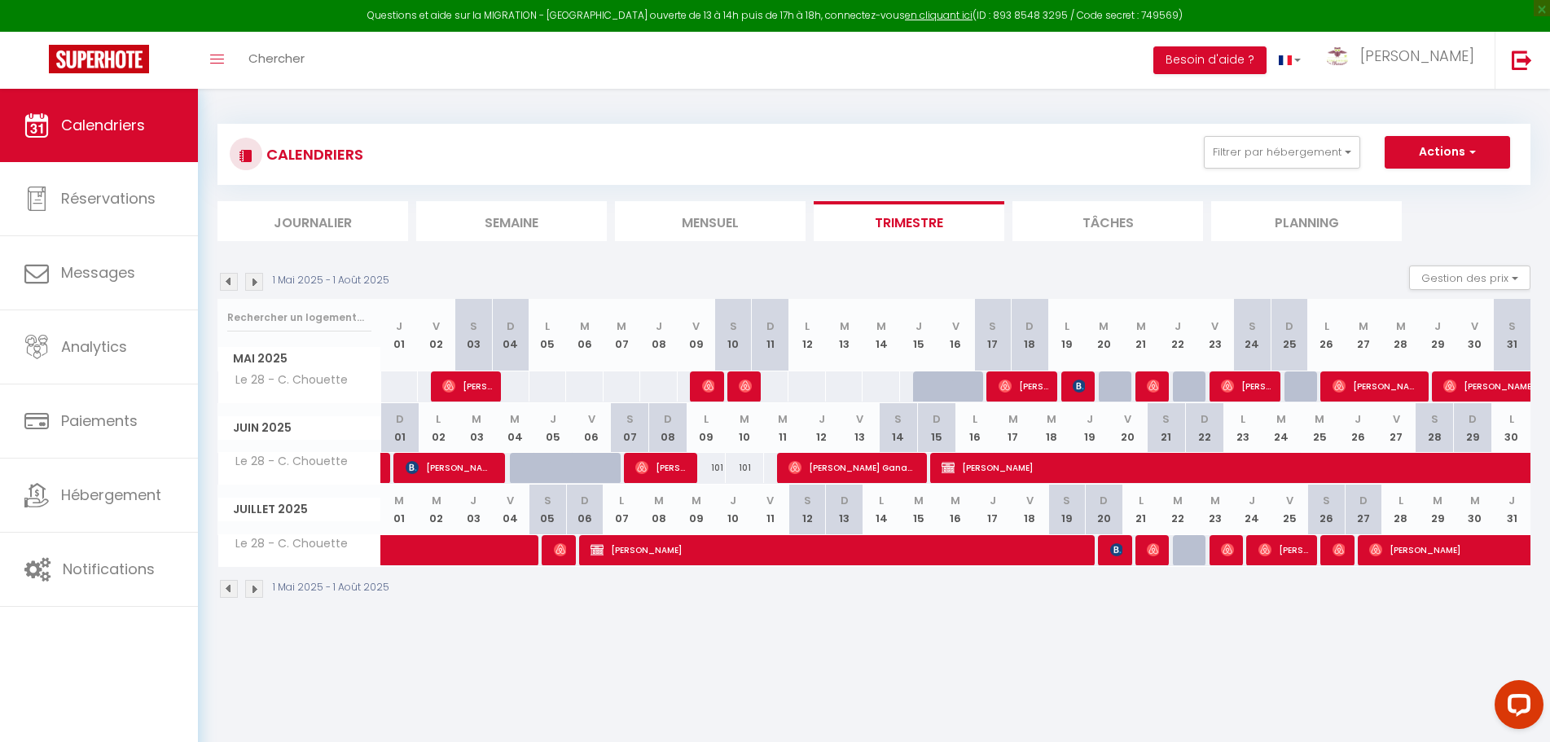
click at [256, 277] on img at bounding box center [254, 282] width 18 height 18
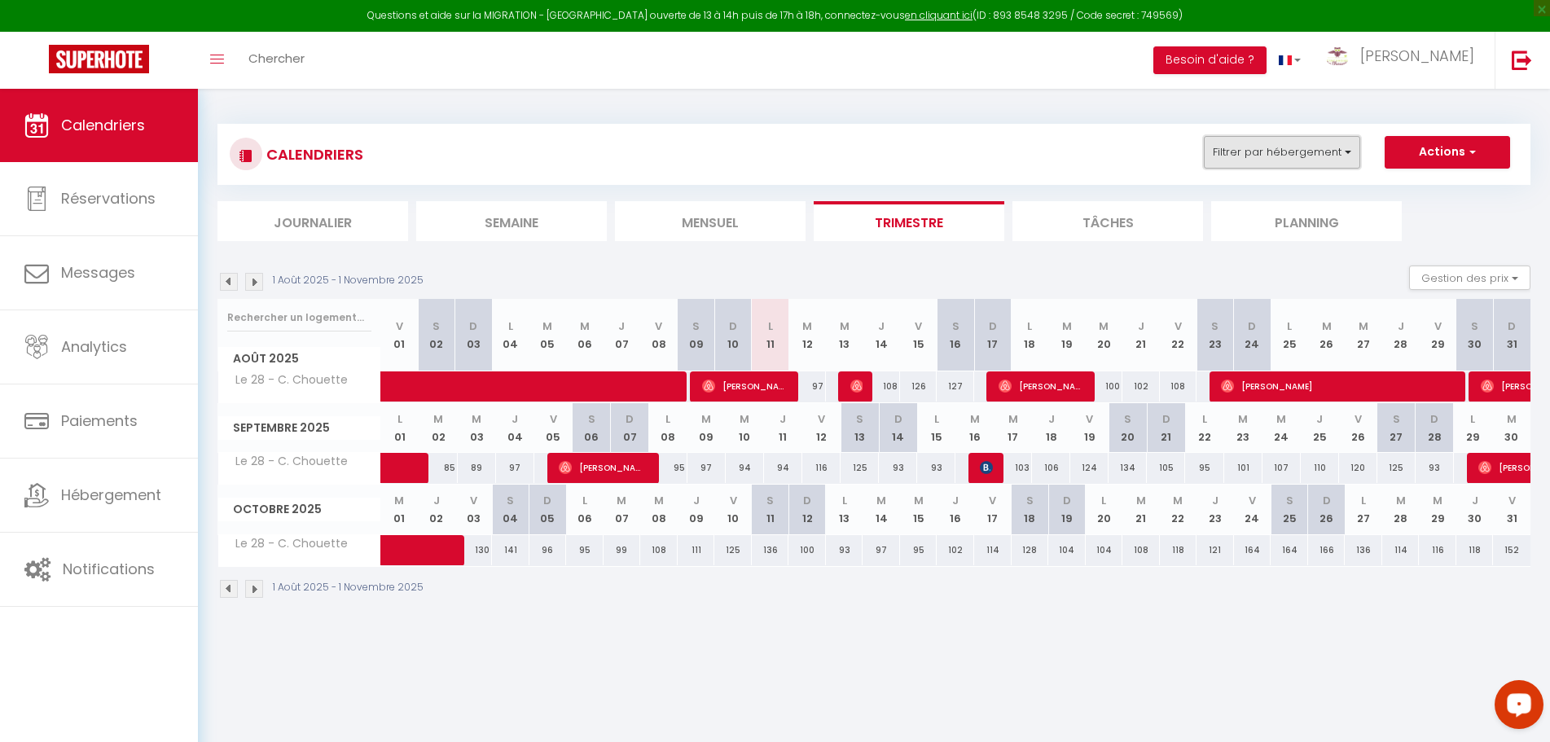
click at [1355, 156] on button "Filtrer par hébergement" at bounding box center [1282, 152] width 156 height 33
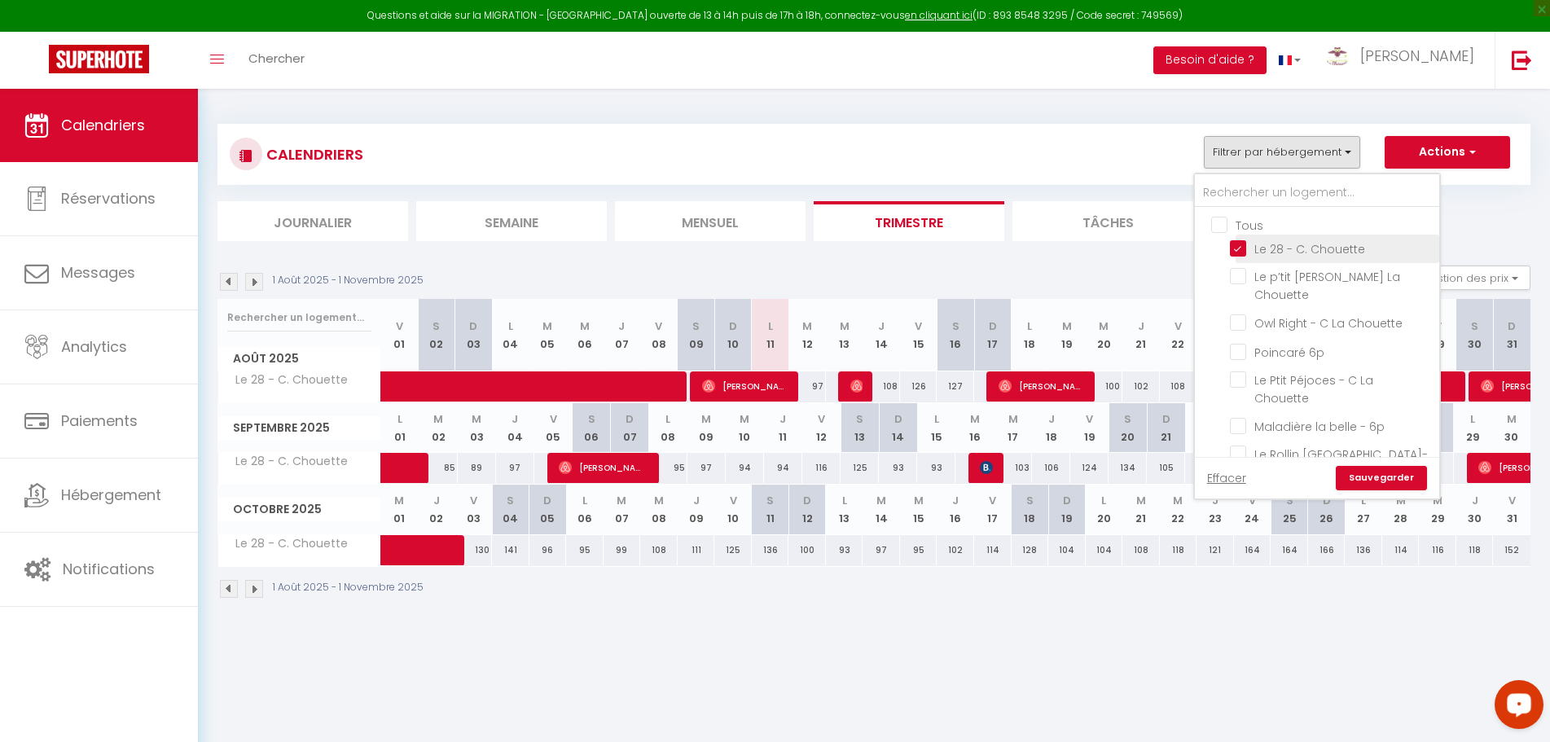
click at [1240, 245] on input "Le 28 - C. Chouette" at bounding box center [1332, 247] width 204 height 16
checkbox input "false"
click at [1243, 277] on input "Le p’tit [PERSON_NAME] La Chouette" at bounding box center [1332, 276] width 204 height 16
checkbox input "true"
checkbox input "false"
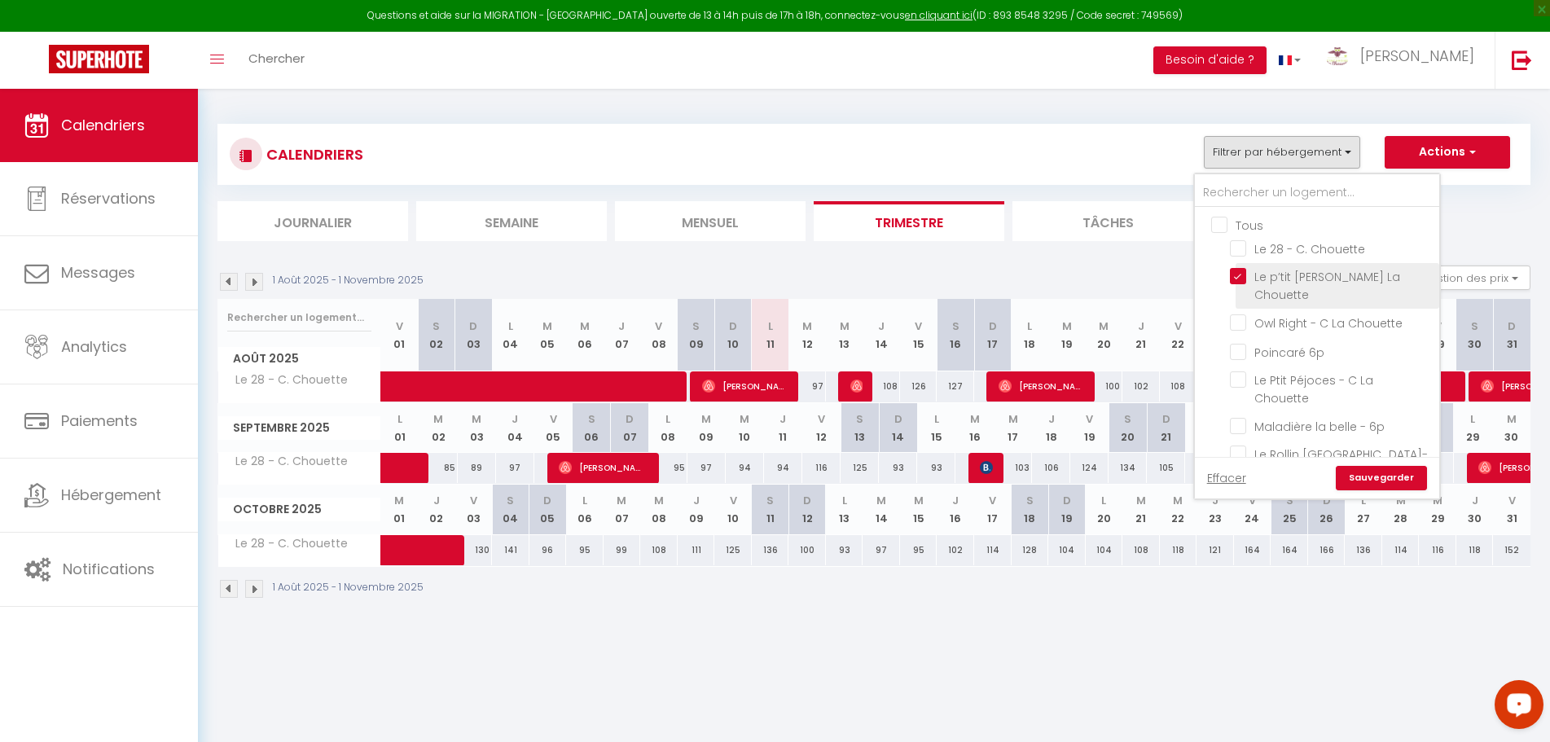
checkbox input "false"
click at [1390, 480] on link "Sauvegarder" at bounding box center [1381, 478] width 91 height 24
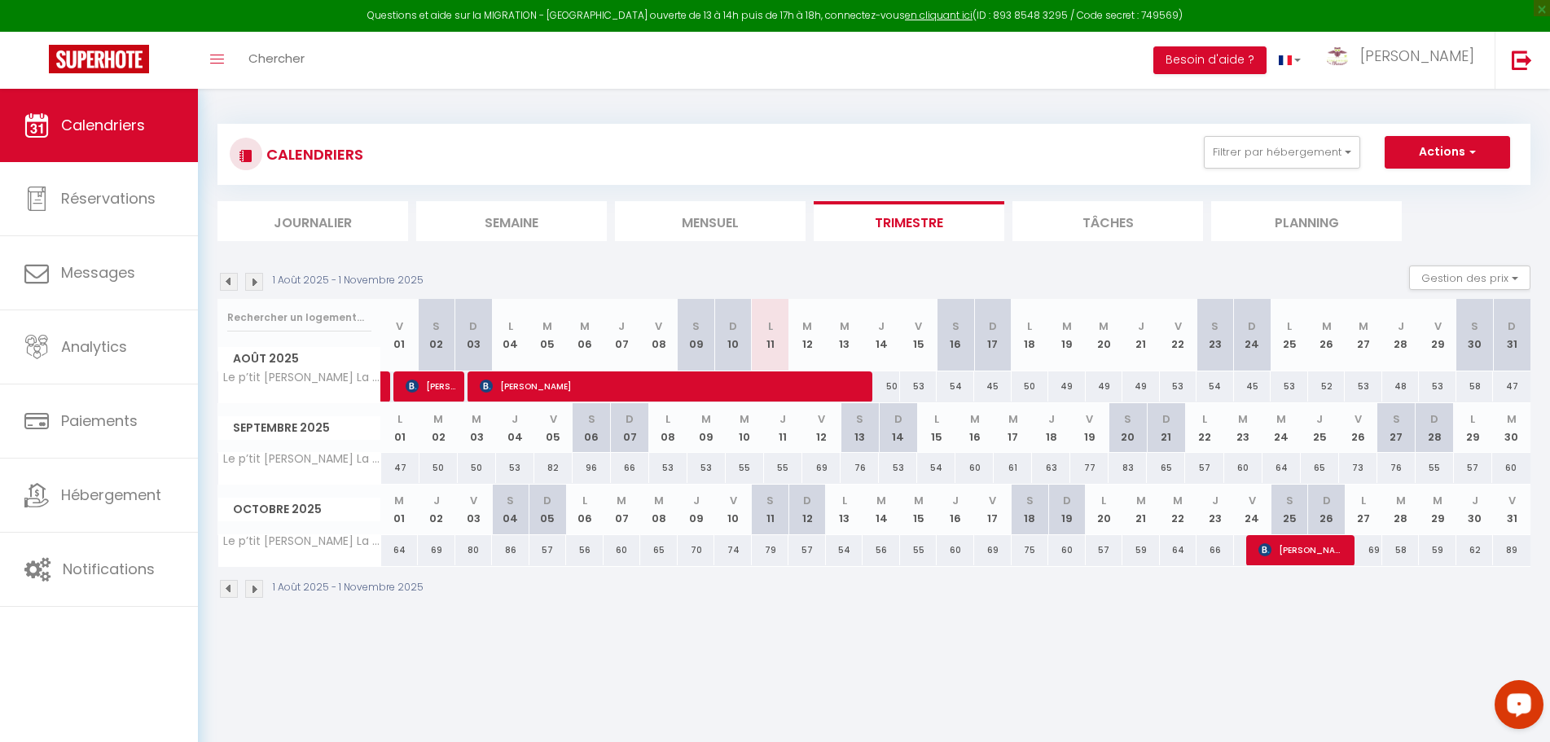
click at [226, 282] on img at bounding box center [229, 282] width 18 height 18
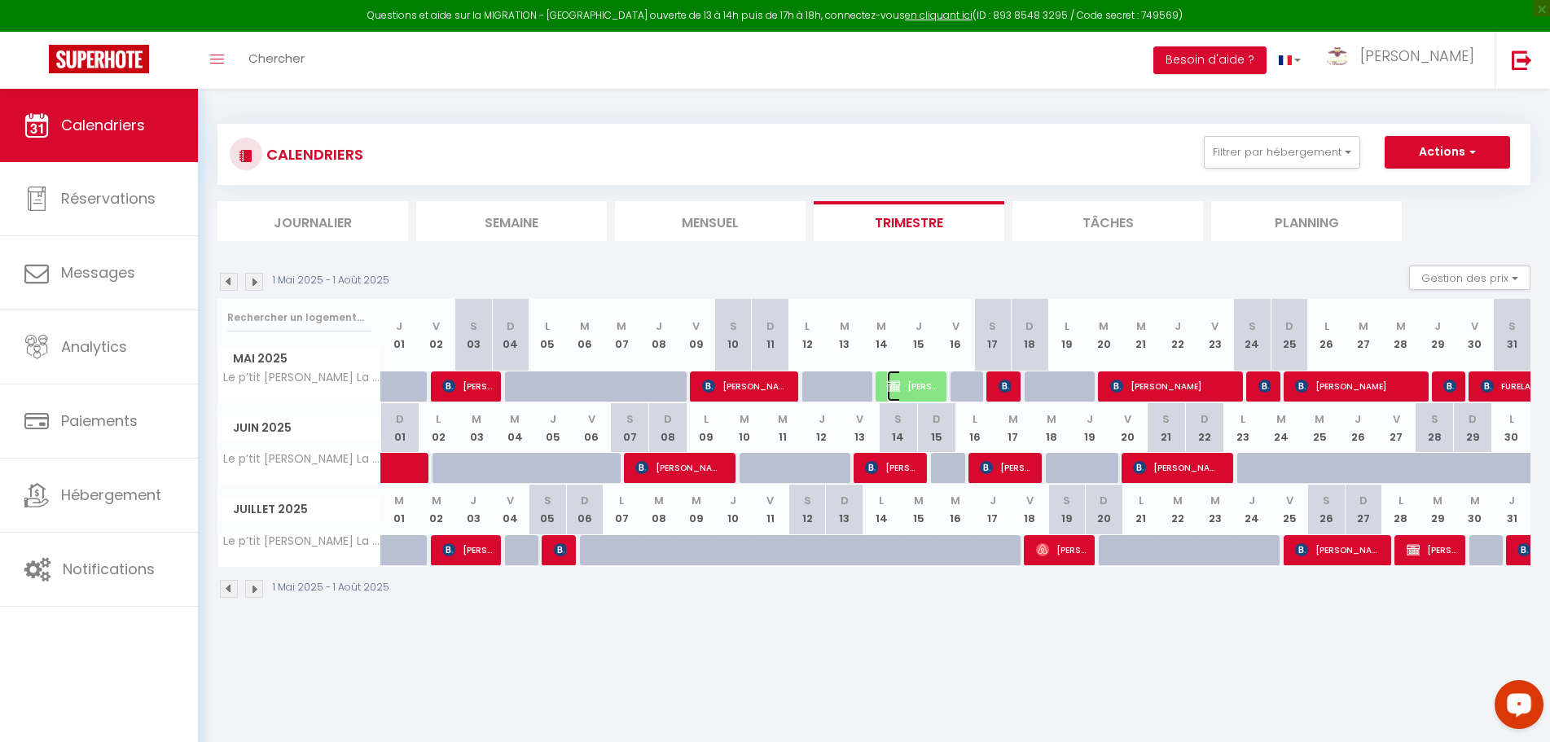
click at [911, 386] on span "[PERSON_NAME]" at bounding box center [912, 386] width 50 height 31
select select "OK"
select select "KO"
select select "0"
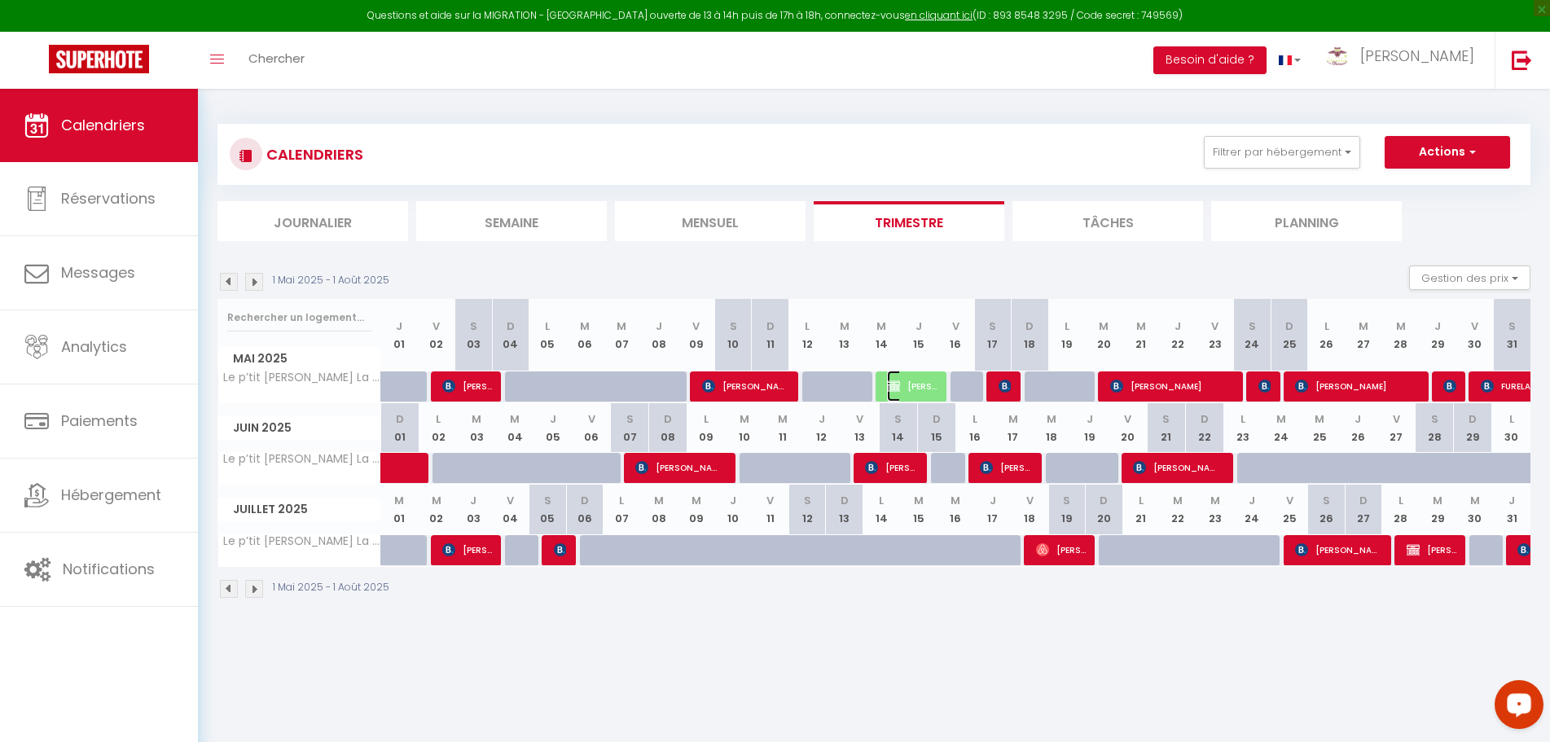
select select "1"
select select
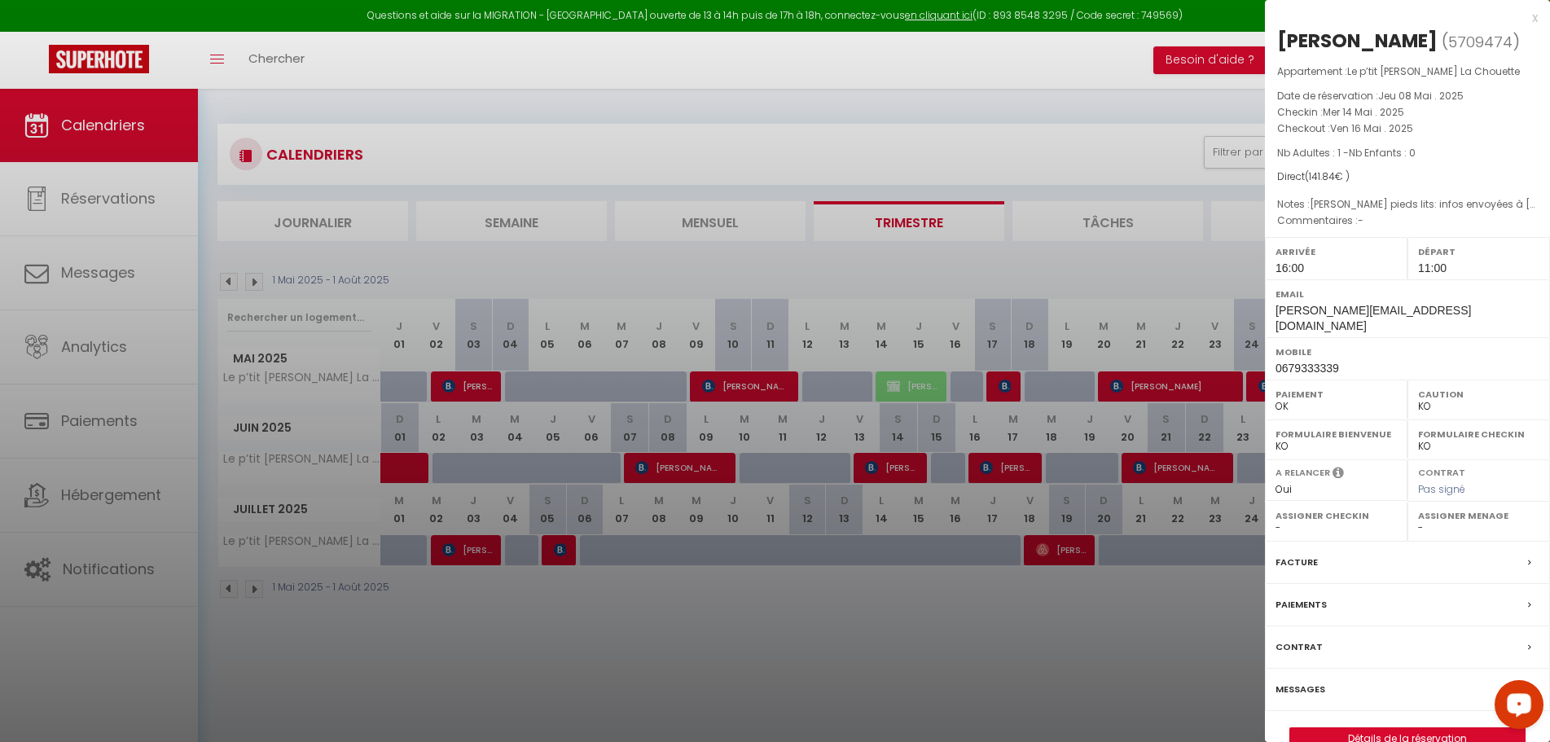
click at [1298, 554] on label "Facture" at bounding box center [1297, 562] width 42 height 17
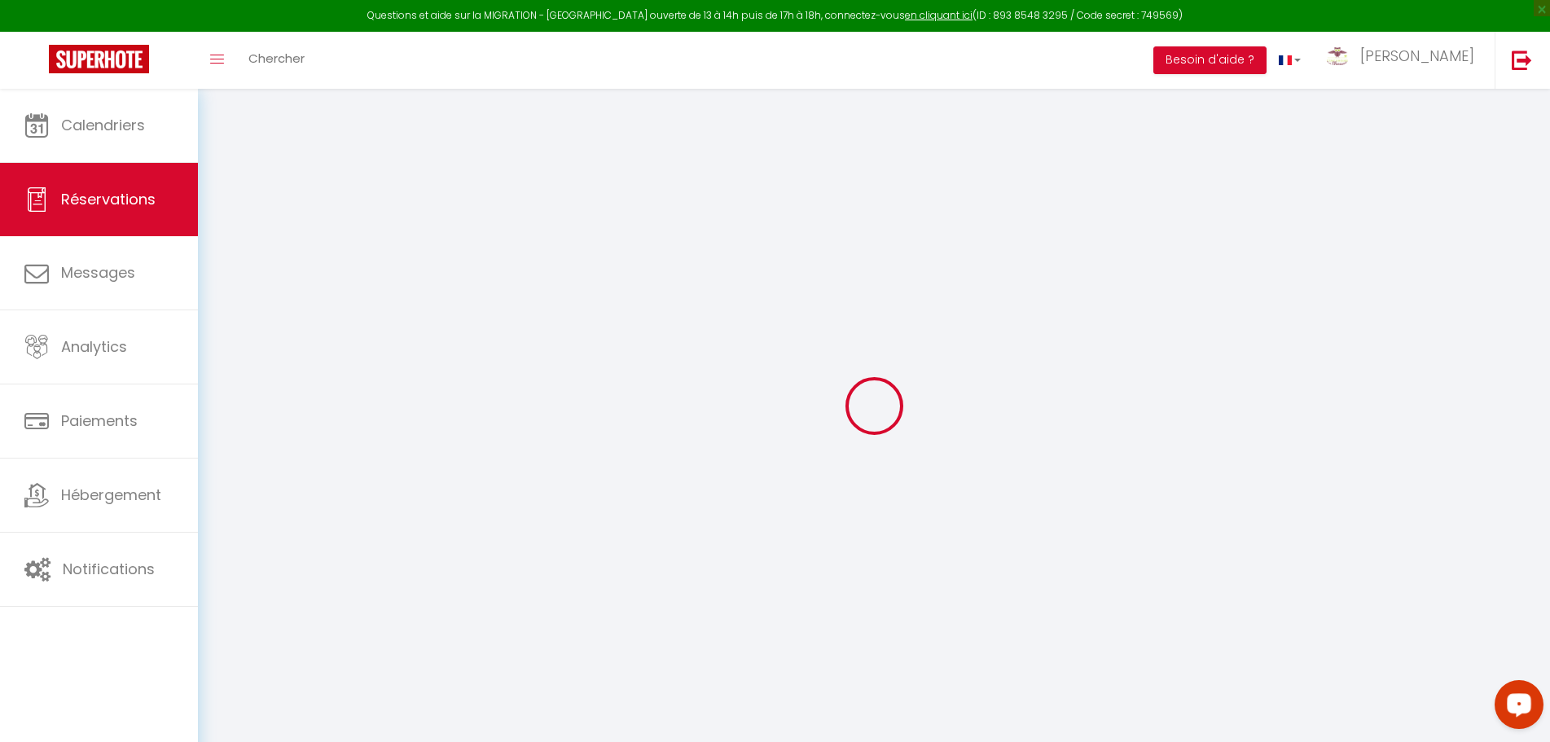
select select "cleaning"
select select "taxes"
select select
checkbox input "true"
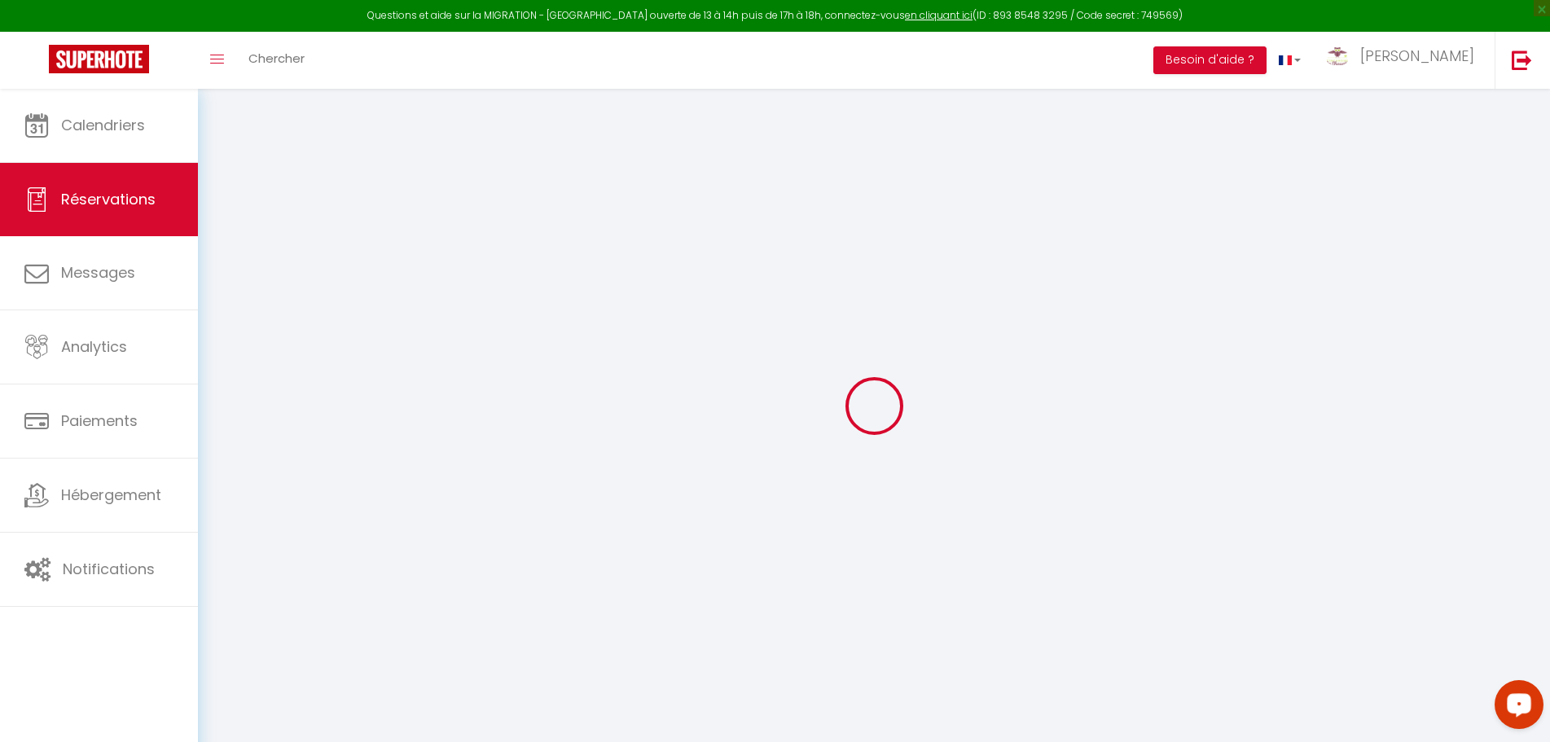
select select
checkbox input "true"
type textarea "[PERSON_NAME] pieds lits: infos envoyées à [GEOGRAPHIC_DATA] Revient en 09/25"
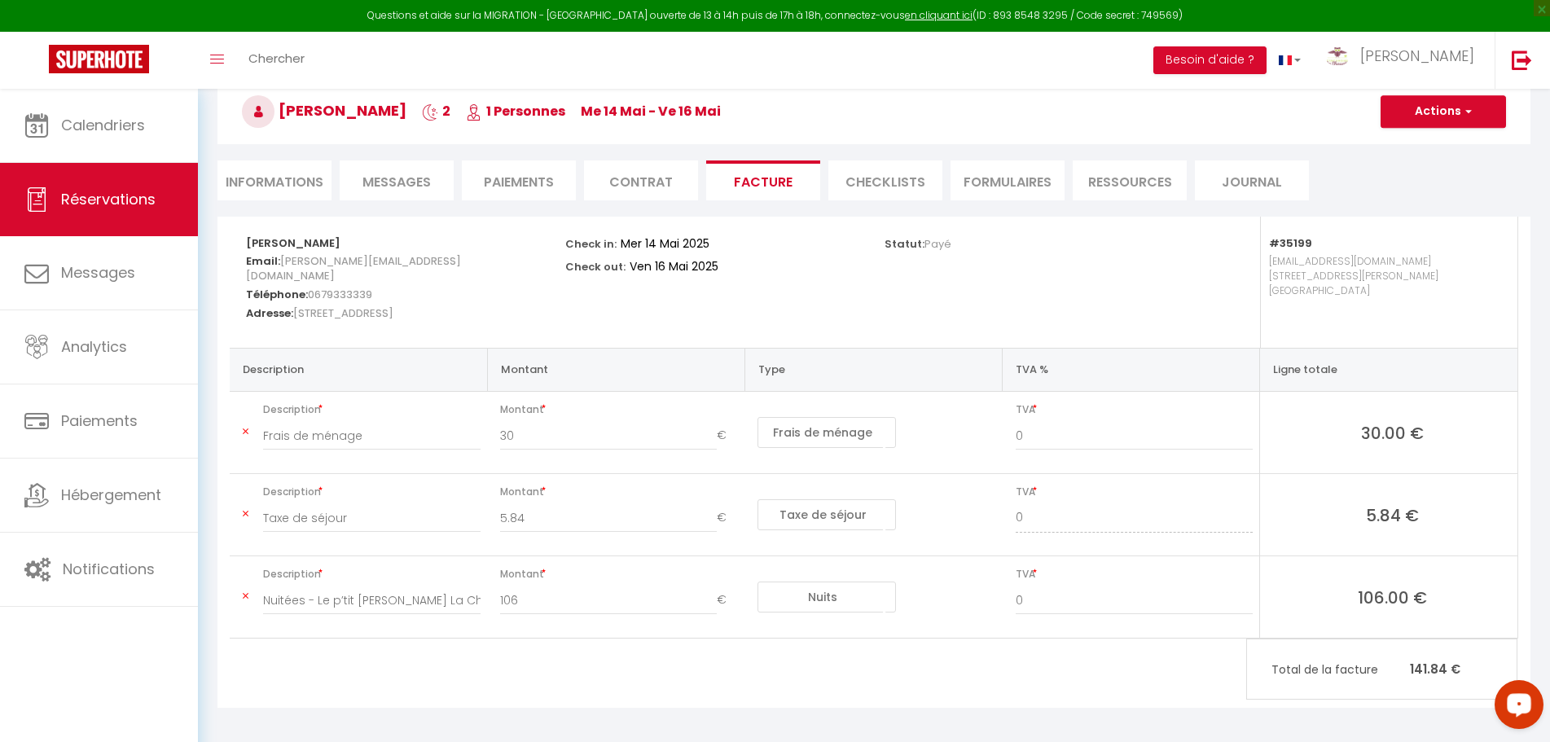
scroll to position [91, 0]
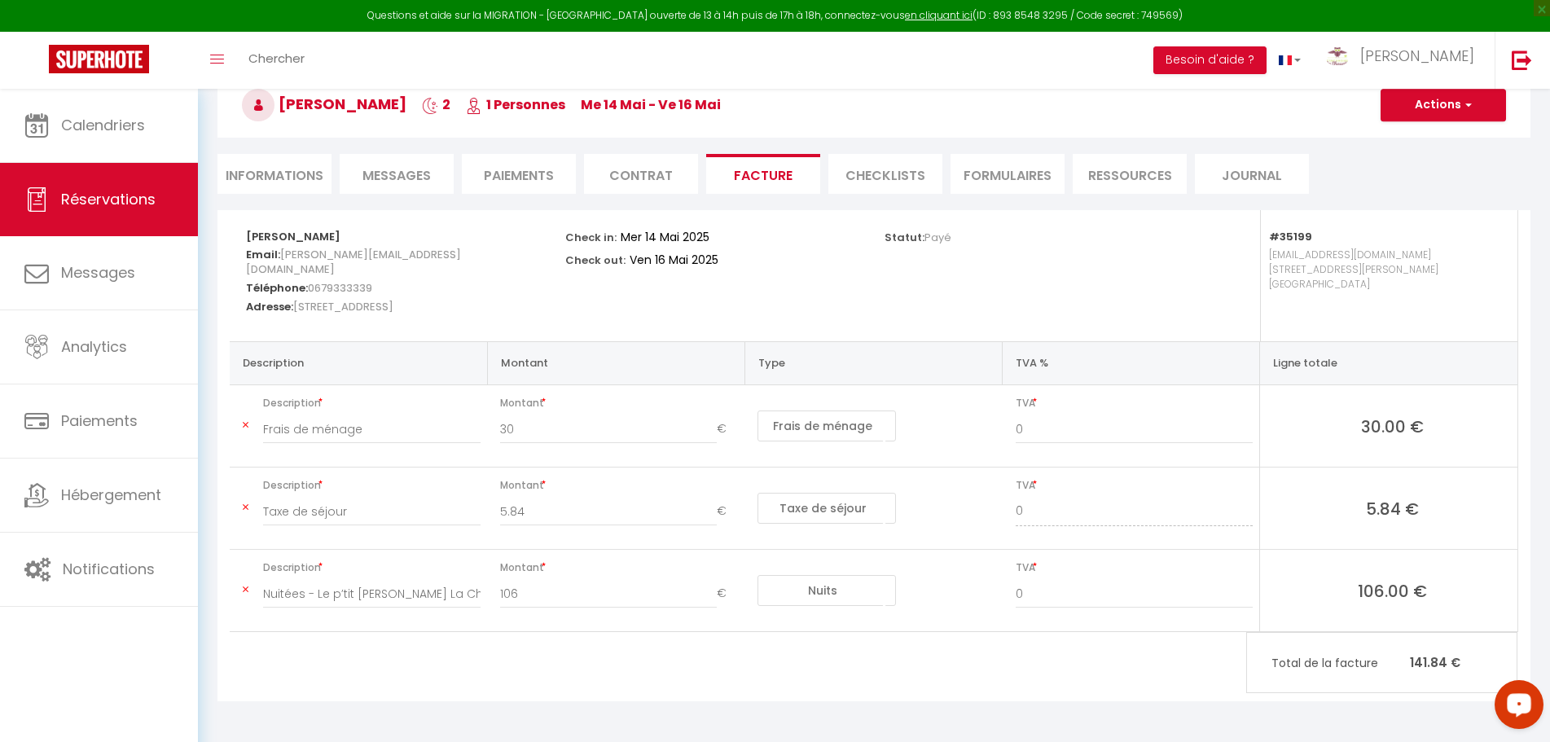
click at [312, 182] on li "Informations" at bounding box center [274, 174] width 114 height 40
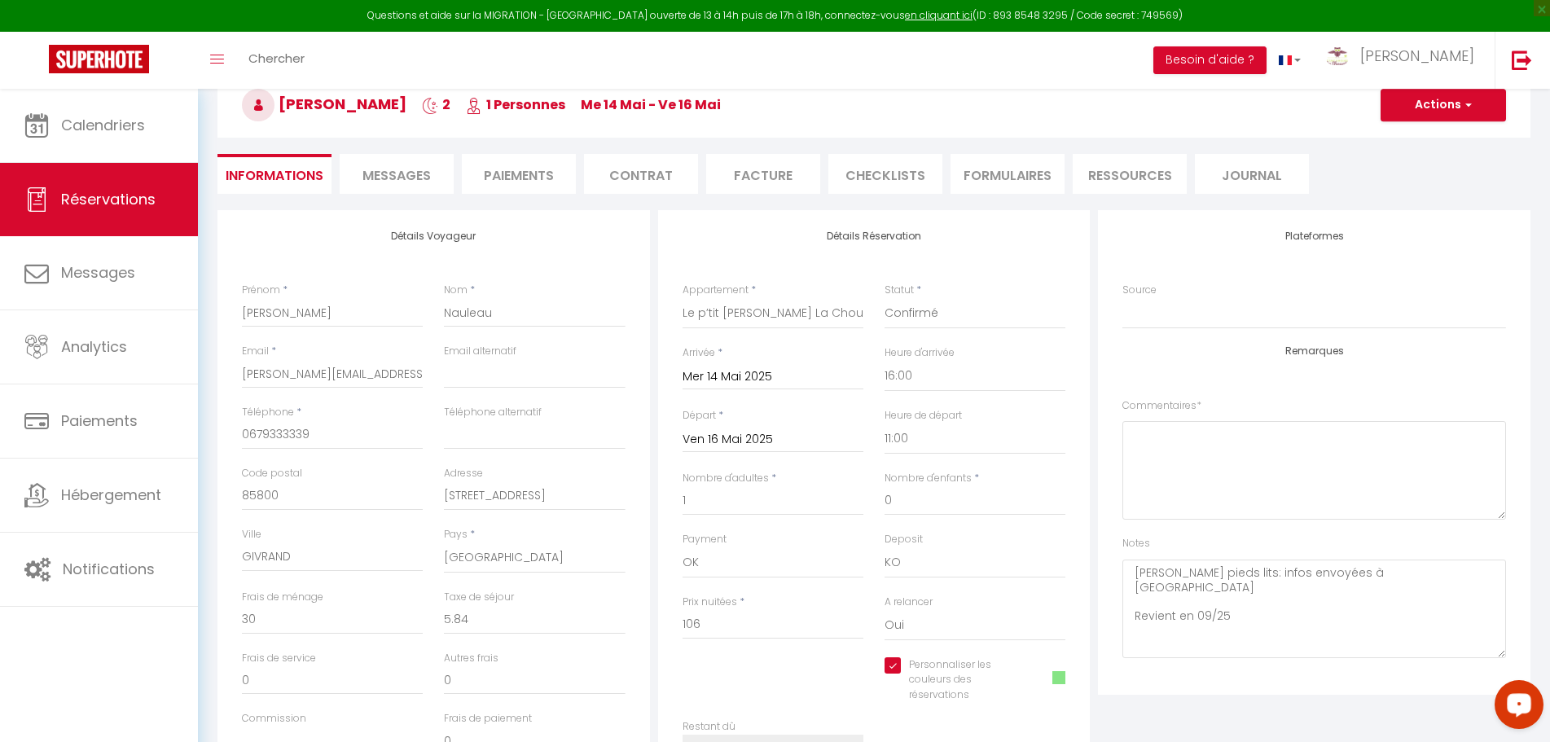
click at [776, 183] on li "Facture" at bounding box center [763, 174] width 114 height 40
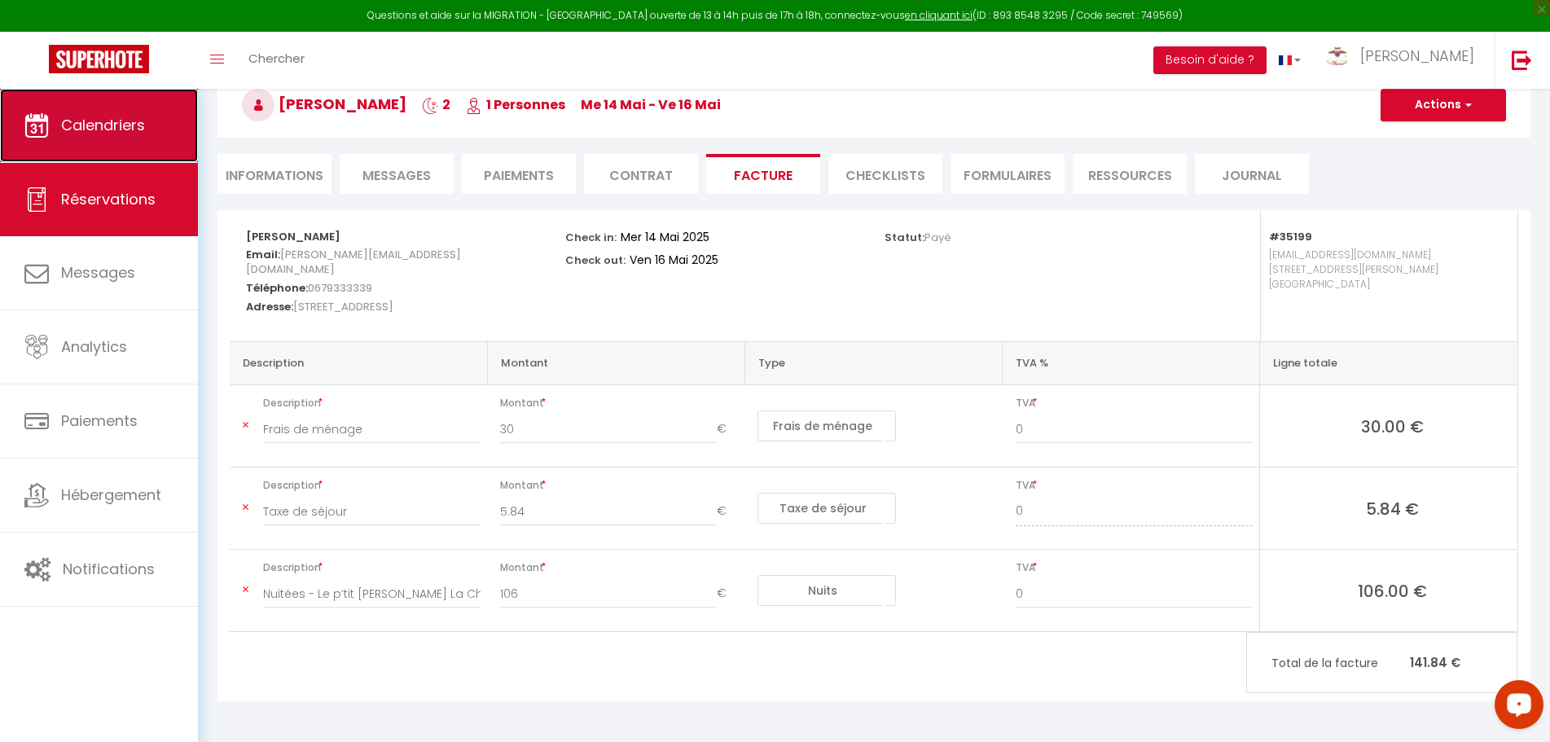
click at [114, 147] on link "Calendriers" at bounding box center [99, 125] width 198 height 73
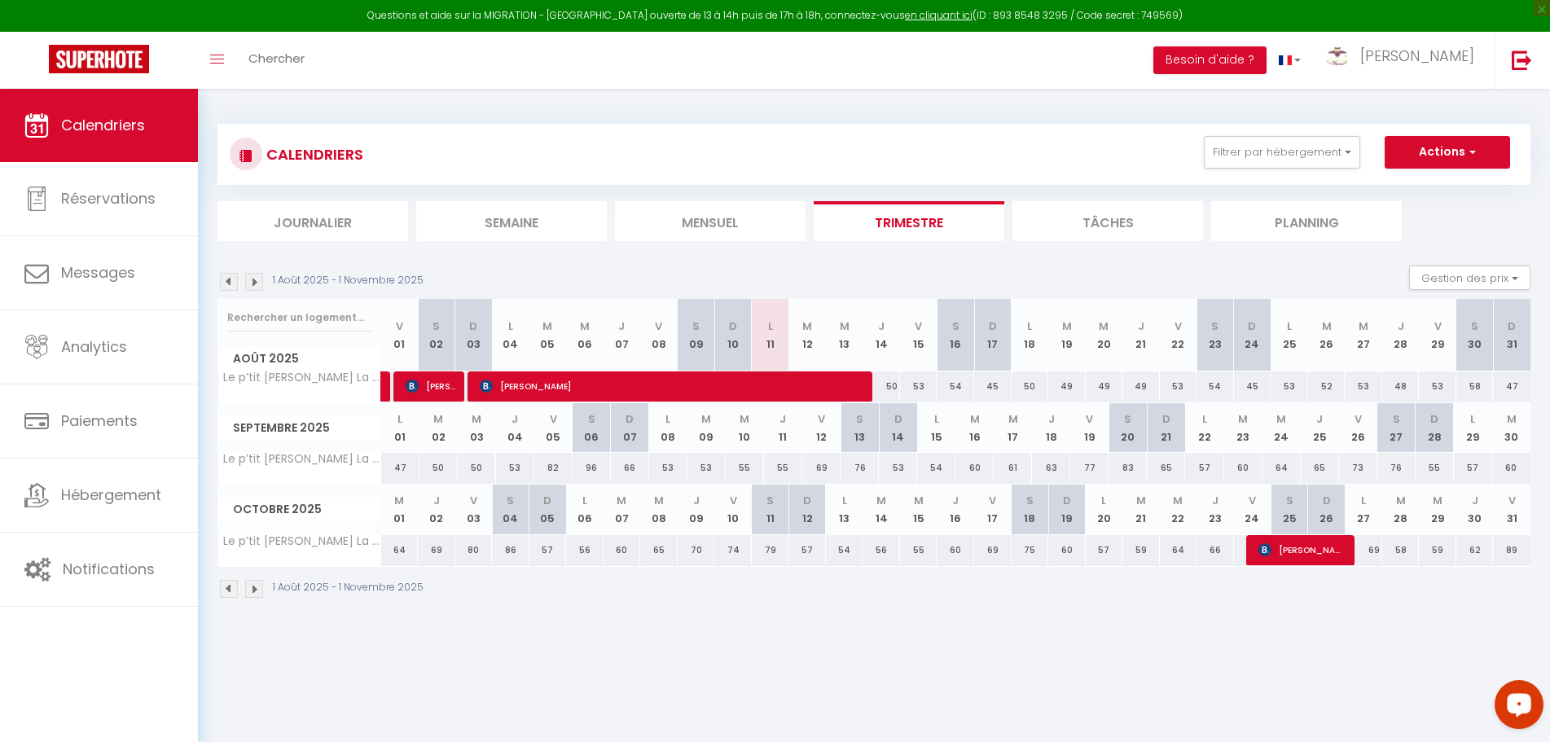
click at [227, 283] on img at bounding box center [229, 282] width 18 height 18
